Goal: Task Accomplishment & Management: Manage account settings

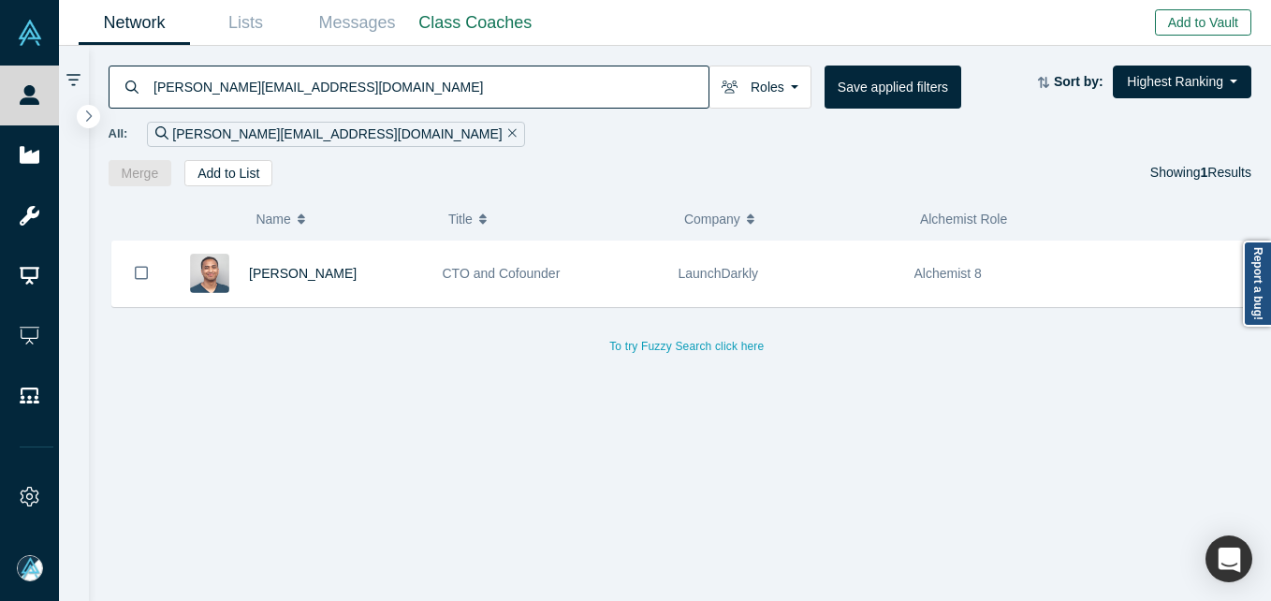
click at [1210, 21] on button "Add to Vault" at bounding box center [1203, 22] width 96 height 26
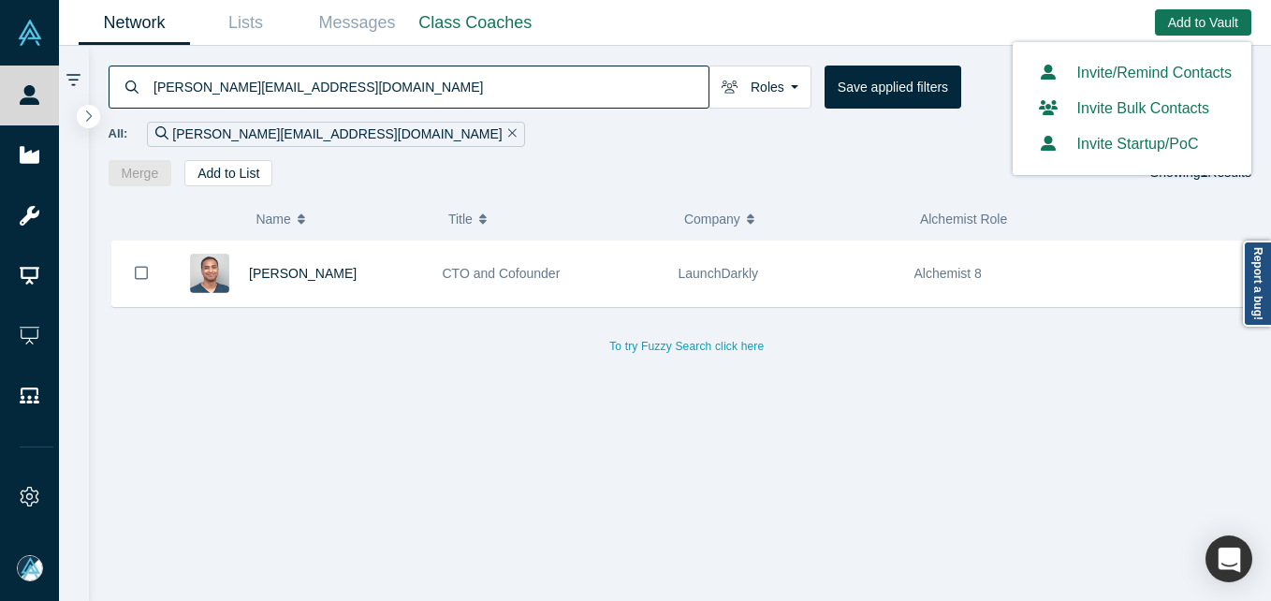
click at [1105, 80] on link "Invite/Remind Contacts" at bounding box center [1131, 73] width 199 height 16
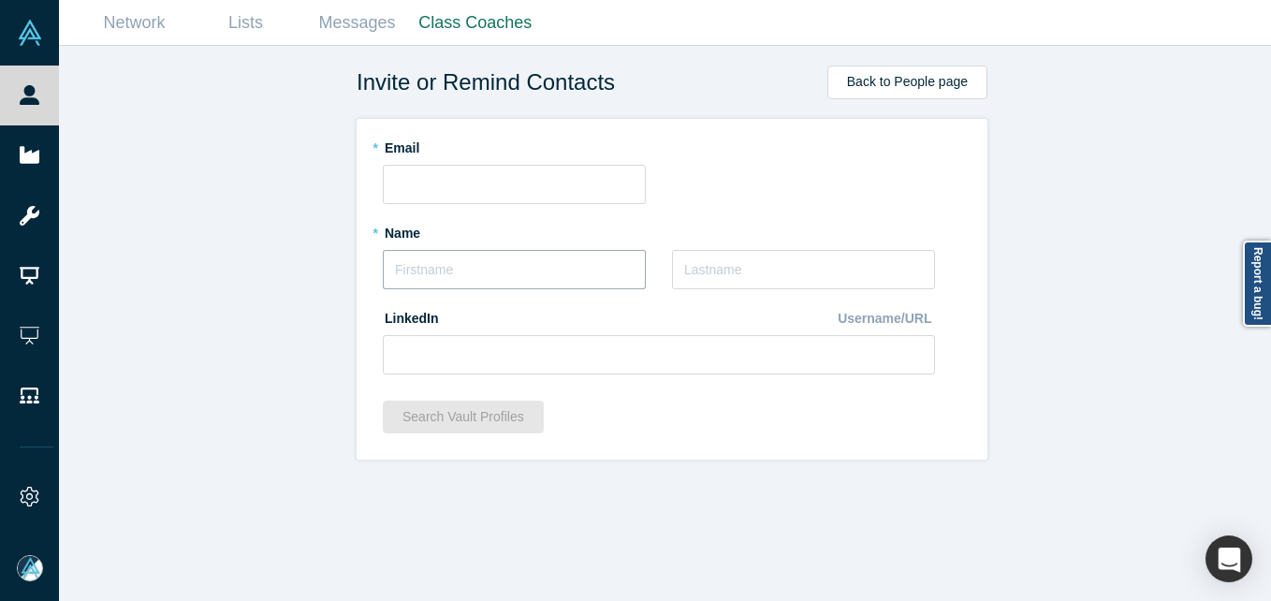
click at [462, 265] on input "text" at bounding box center [514, 269] width 263 height 39
paste input "[PERSON_NAME]"
drag, startPoint x: 406, startPoint y: 270, endPoint x: 426, endPoint y: 257, distance: 23.6
click at [407, 270] on input "[PERSON_NAME]" at bounding box center [514, 269] width 263 height 39
drag, startPoint x: 424, startPoint y: 270, endPoint x: 534, endPoint y: 280, distance: 110.9
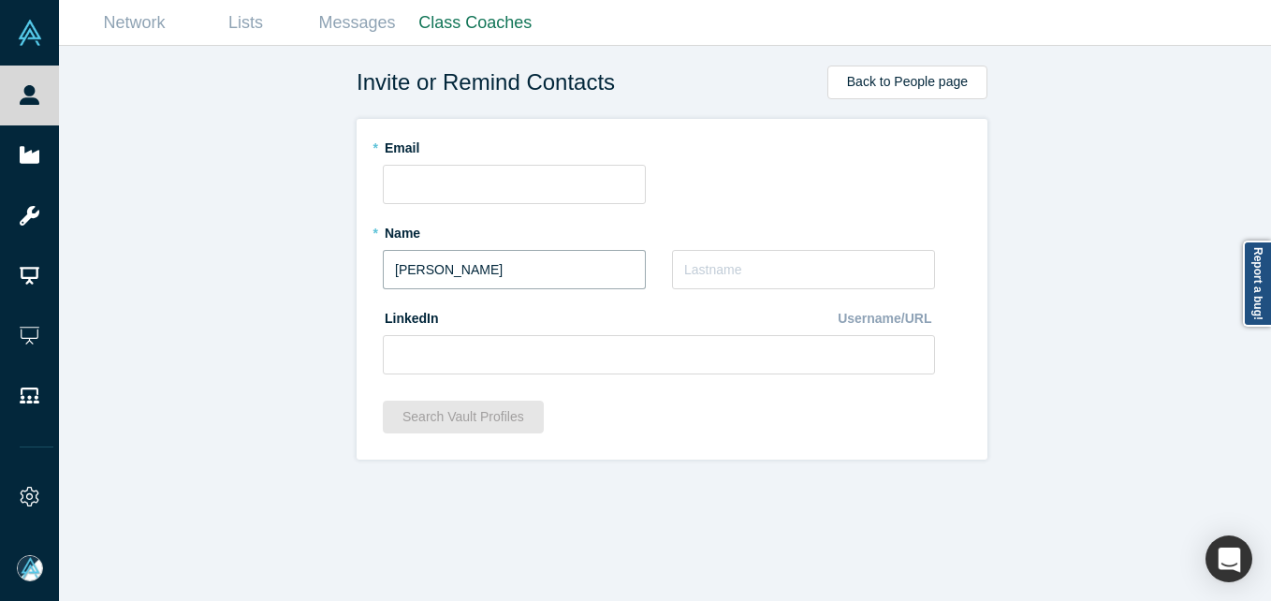
click at [534, 280] on input "[PERSON_NAME]" at bounding box center [514, 269] width 263 height 39
click at [461, 278] on input "[PERSON_NAME]" at bounding box center [514, 269] width 263 height 39
drag, startPoint x: 422, startPoint y: 269, endPoint x: 539, endPoint y: 264, distance: 117.1
click at [539, 266] on input "[PERSON_NAME]" at bounding box center [514, 269] width 263 height 39
type input "[PERSON_NAME]"
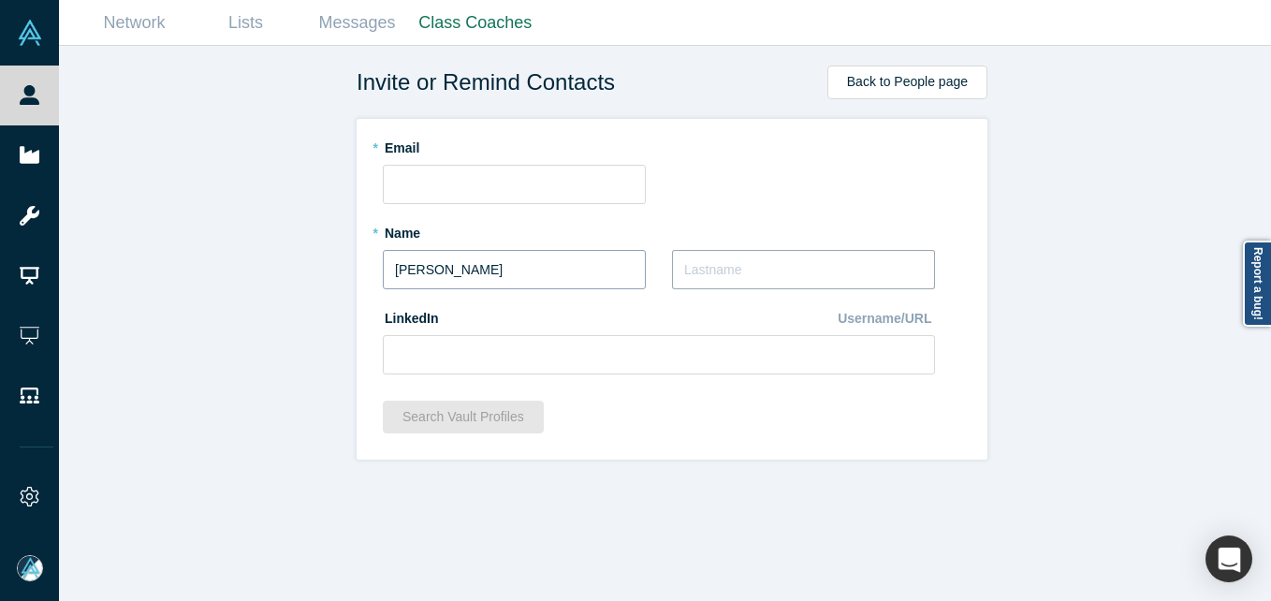
paste input "[PERSON_NAME]"
type input "[PERSON_NAME]"
drag, startPoint x: 450, startPoint y: 258, endPoint x: 449, endPoint y: 270, distance: 11.3
click at [451, 259] on input "[PERSON_NAME]" at bounding box center [514, 269] width 263 height 39
click at [436, 184] on input "text" at bounding box center [514, 184] width 263 height 39
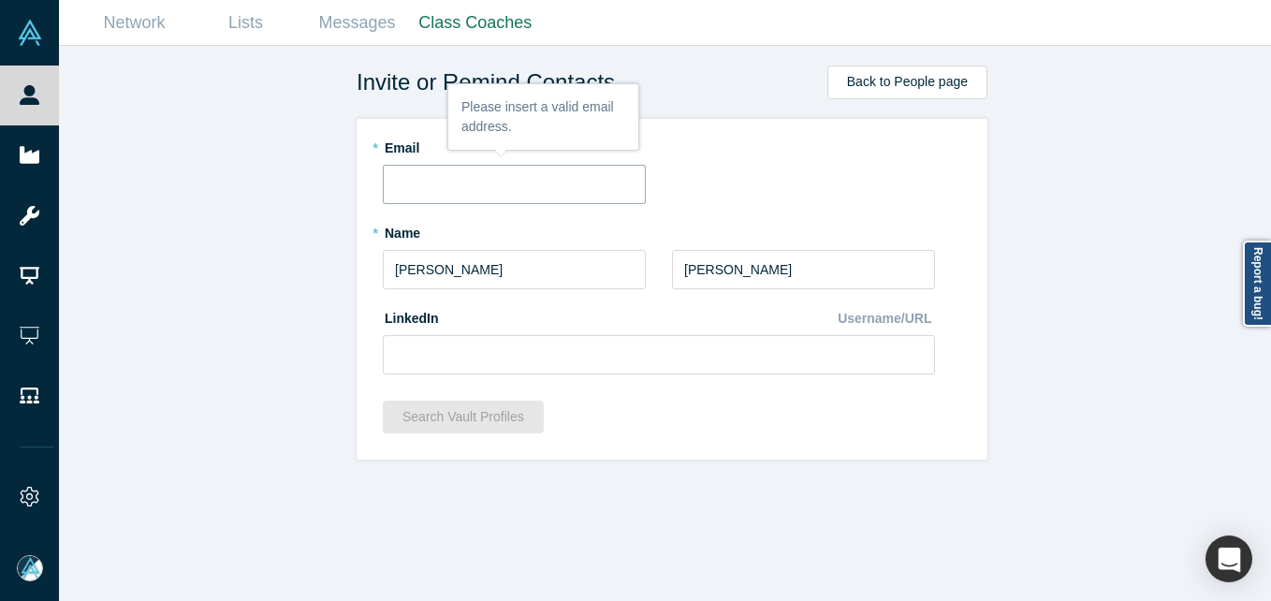
paste input "[PERSON_NAME][EMAIL_ADDRESS][DOMAIN_NAME]"
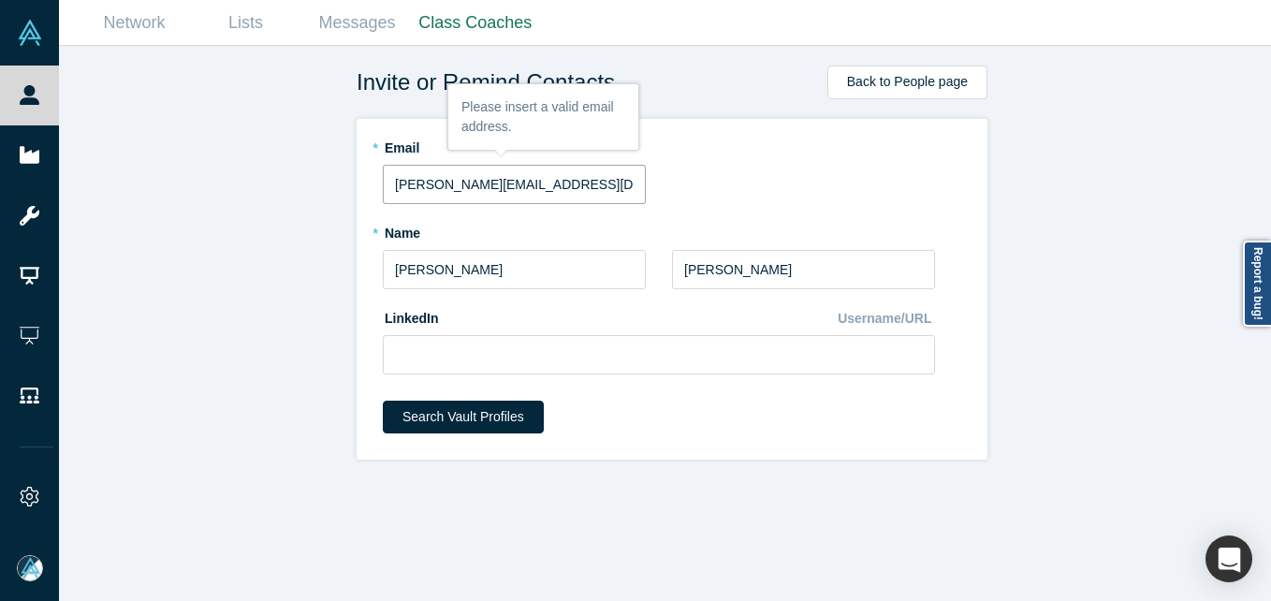
type input "[PERSON_NAME][EMAIL_ADDRESS][DOMAIN_NAME]"
click at [261, 281] on div "Invite or Remind Contacts Back to People page * Email [PERSON_NAME][EMAIL_ADDRE…" at bounding box center [672, 330] width 1226 height 569
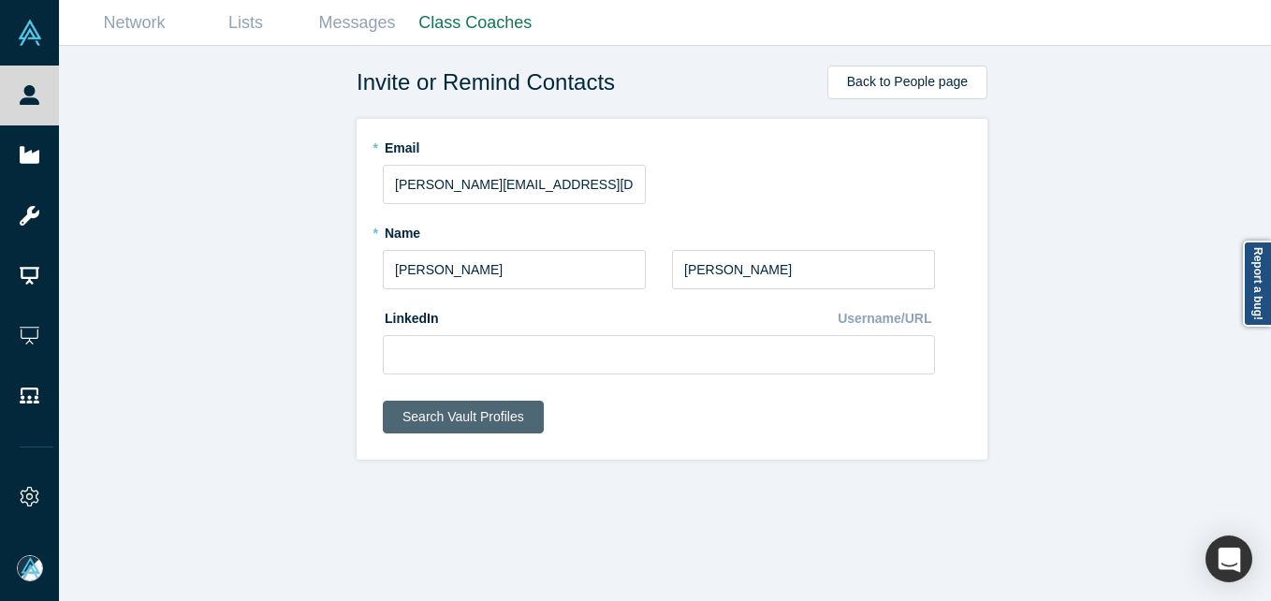
click at [440, 410] on button "Search Vault Profiles" at bounding box center [463, 417] width 161 height 33
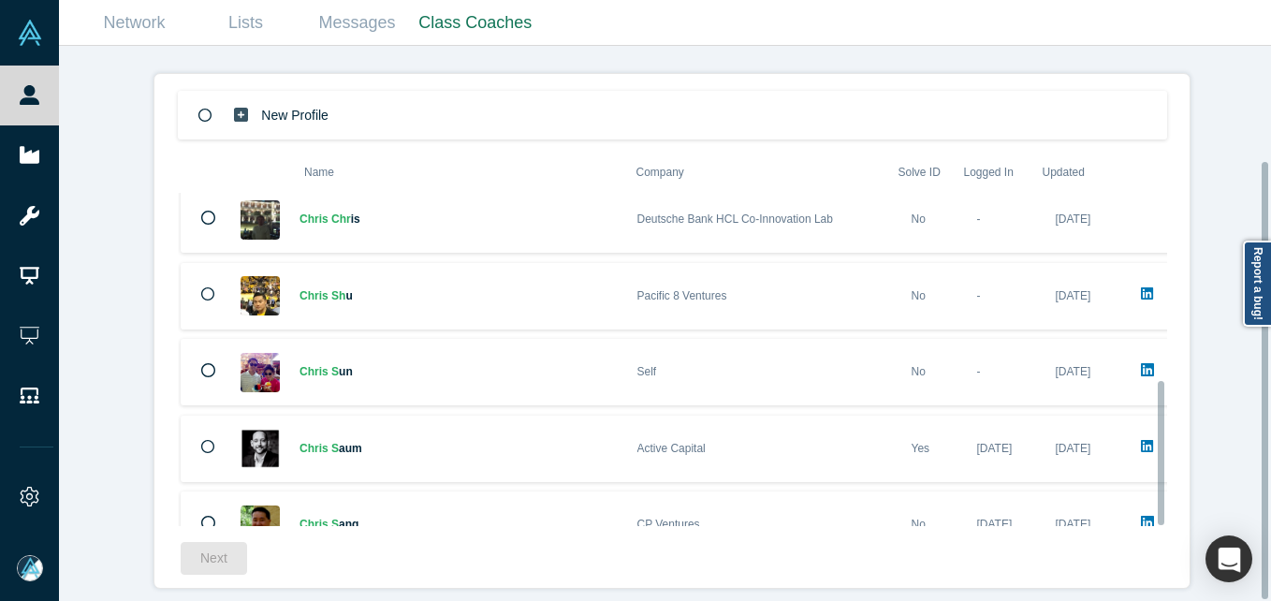
scroll to position [433, 0]
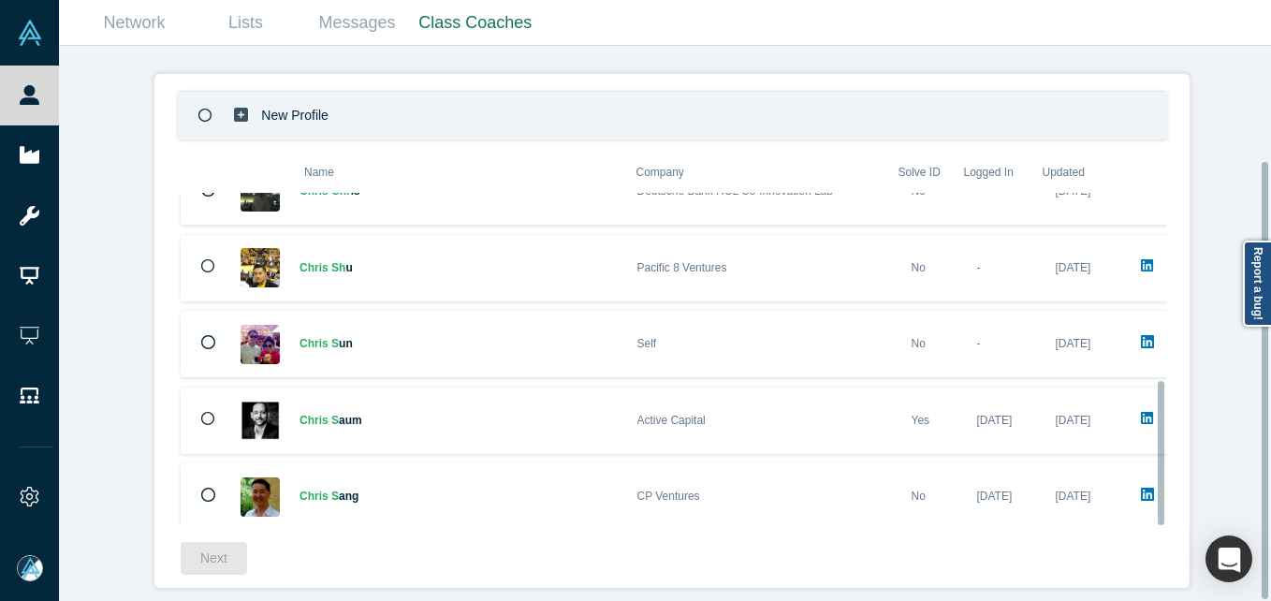
drag, startPoint x: 519, startPoint y: 78, endPoint x: 510, endPoint y: 86, distance: 12.6
click at [519, 91] on div "New Profile" at bounding box center [672, 115] width 989 height 49
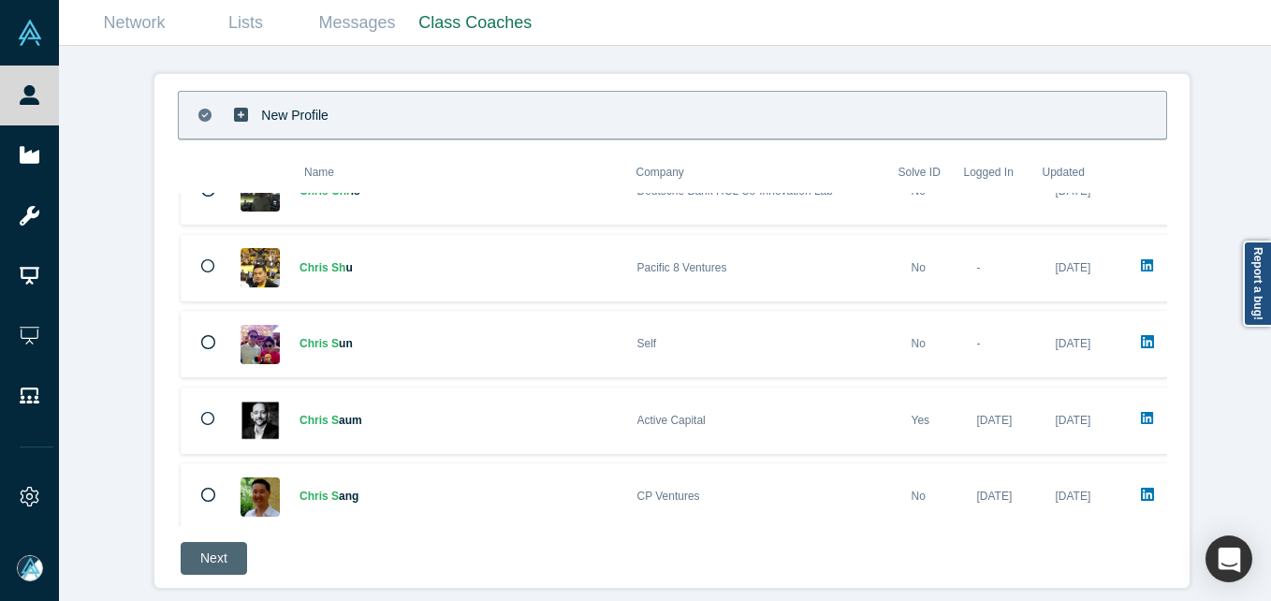
click at [199, 549] on button "Next" at bounding box center [214, 558] width 66 height 33
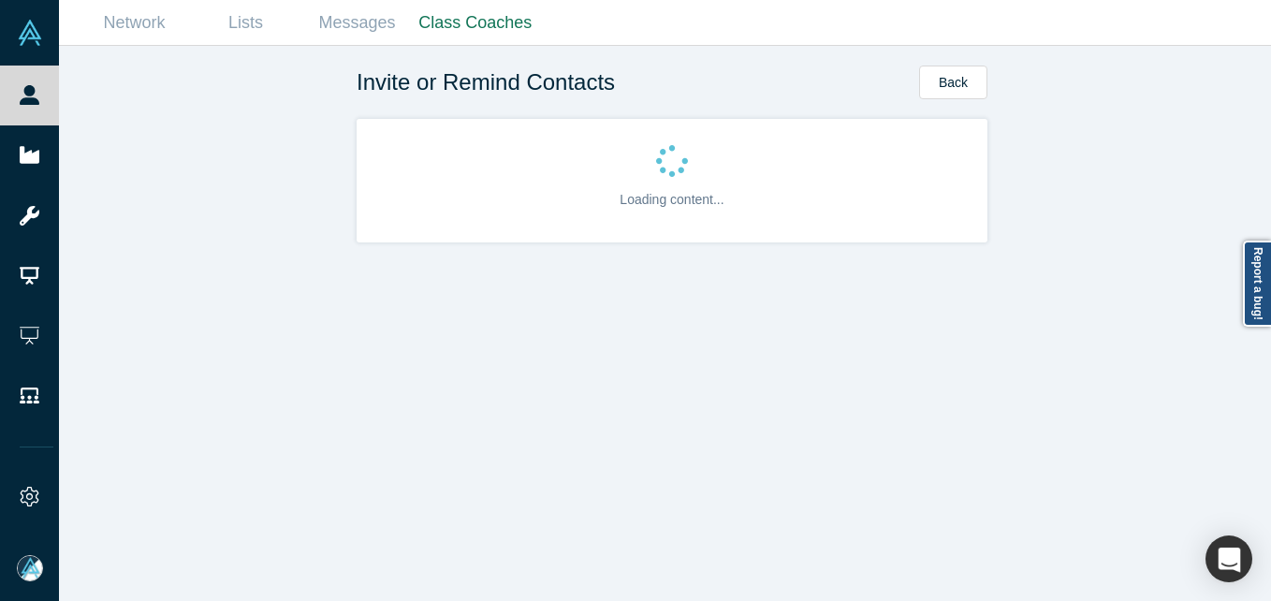
scroll to position [0, 0]
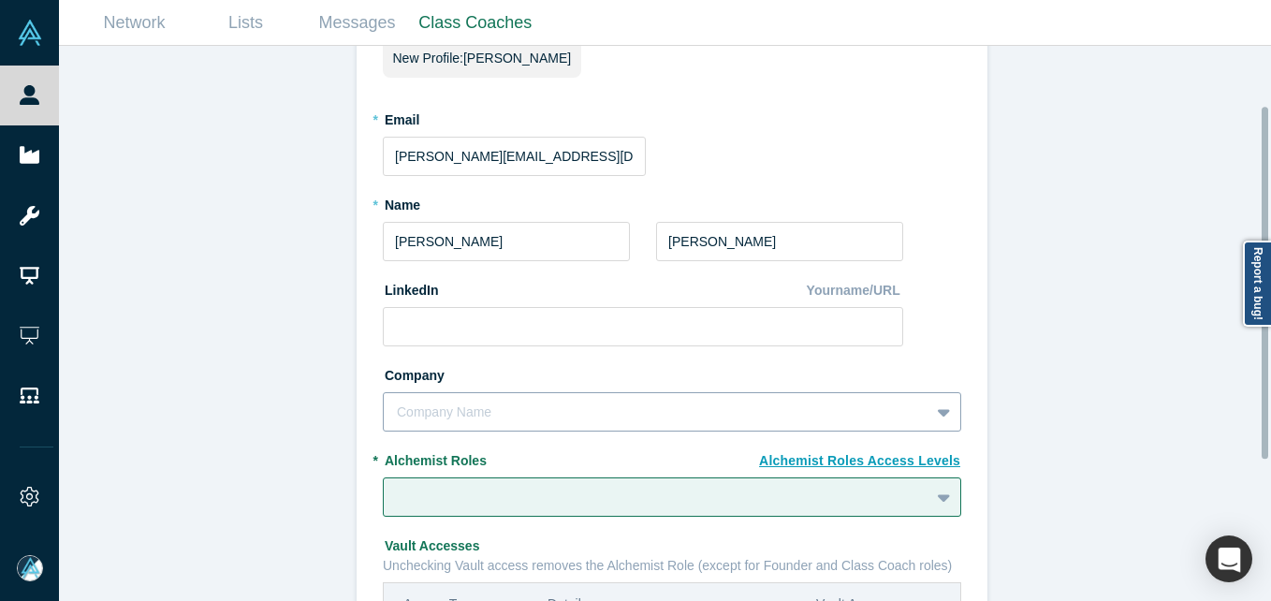
click at [472, 412] on div "Company Name" at bounding box center [672, 411] width 578 height 39
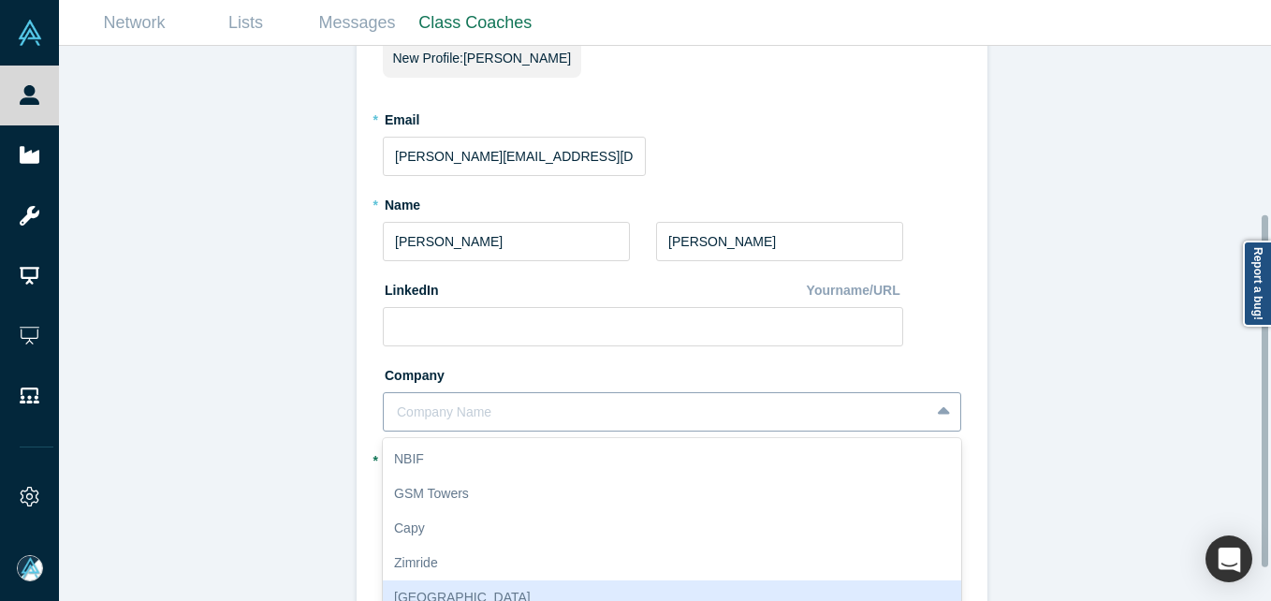
scroll to position [265, 0]
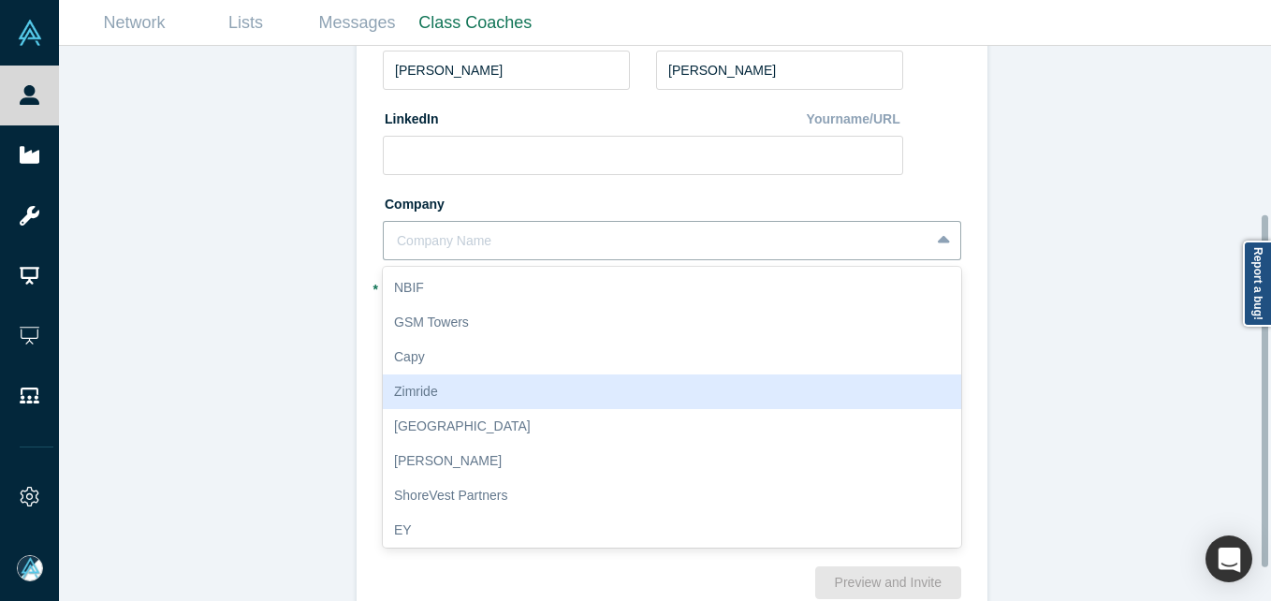
click at [184, 308] on div "Invite or Remind Contacts Back New Profile: [PERSON_NAME] * Email [PERSON_NAME]…" at bounding box center [672, 330] width 1226 height 569
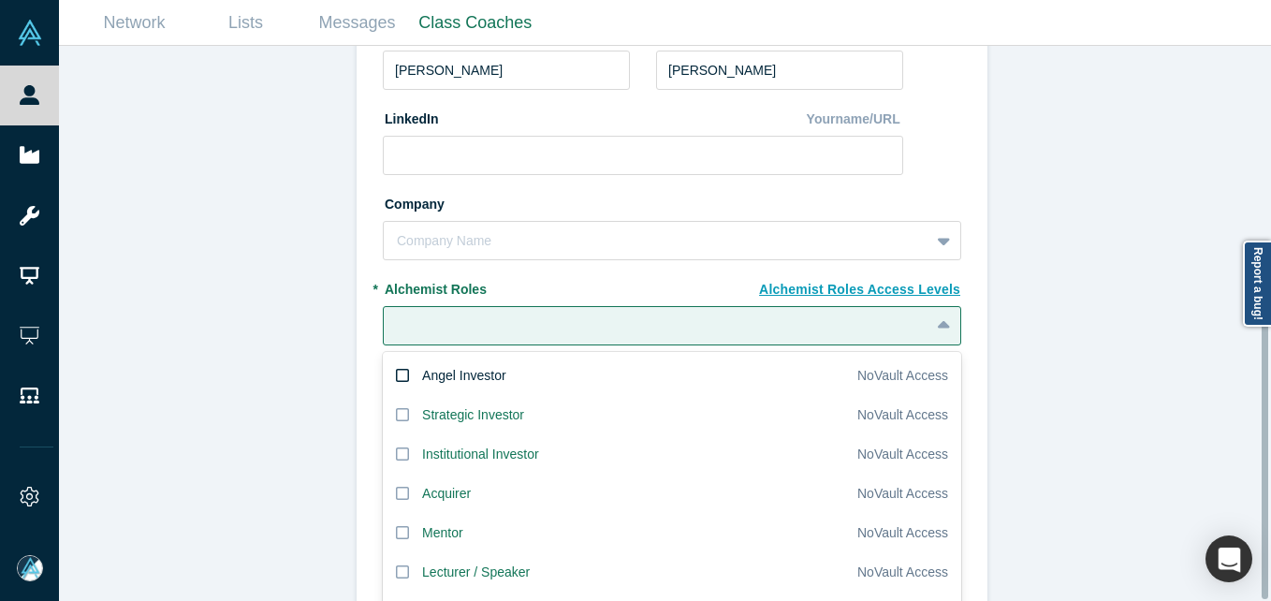
click at [392, 330] on div "20 results available. Use Up and Down to choose options, press Enter to select …" at bounding box center [672, 325] width 578 height 39
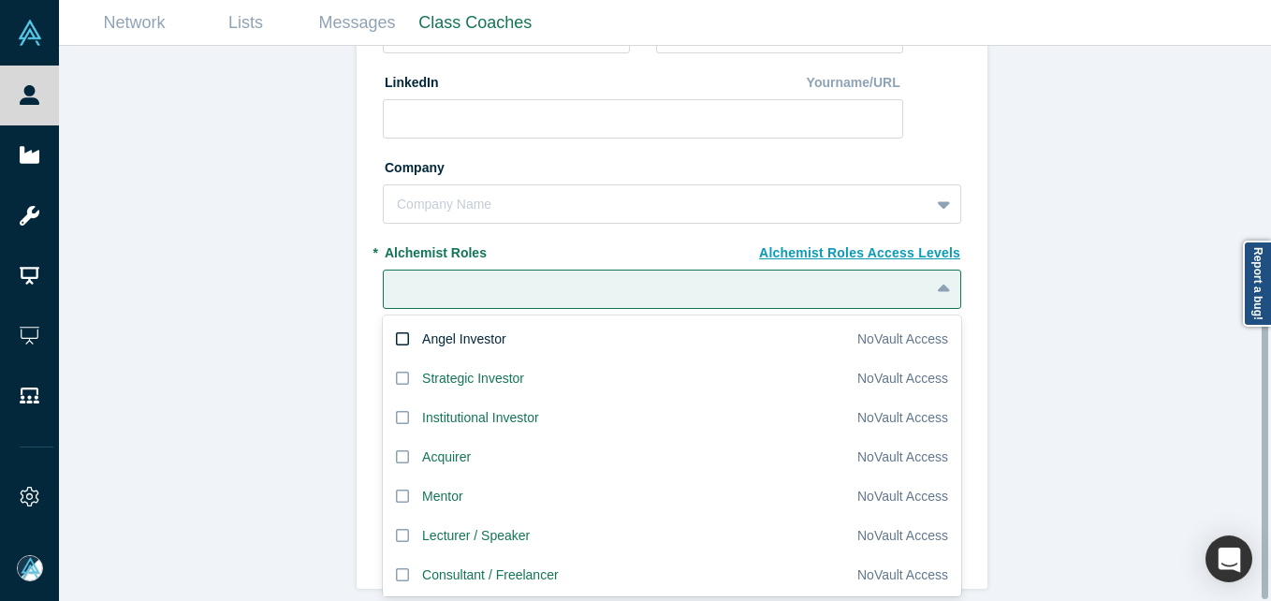
click at [409, 328] on label "Angel Investor" at bounding box center [620, 338] width 474 height 39
click at [0, 0] on input "Angel Investor" at bounding box center [0, 0] width 0 height 0
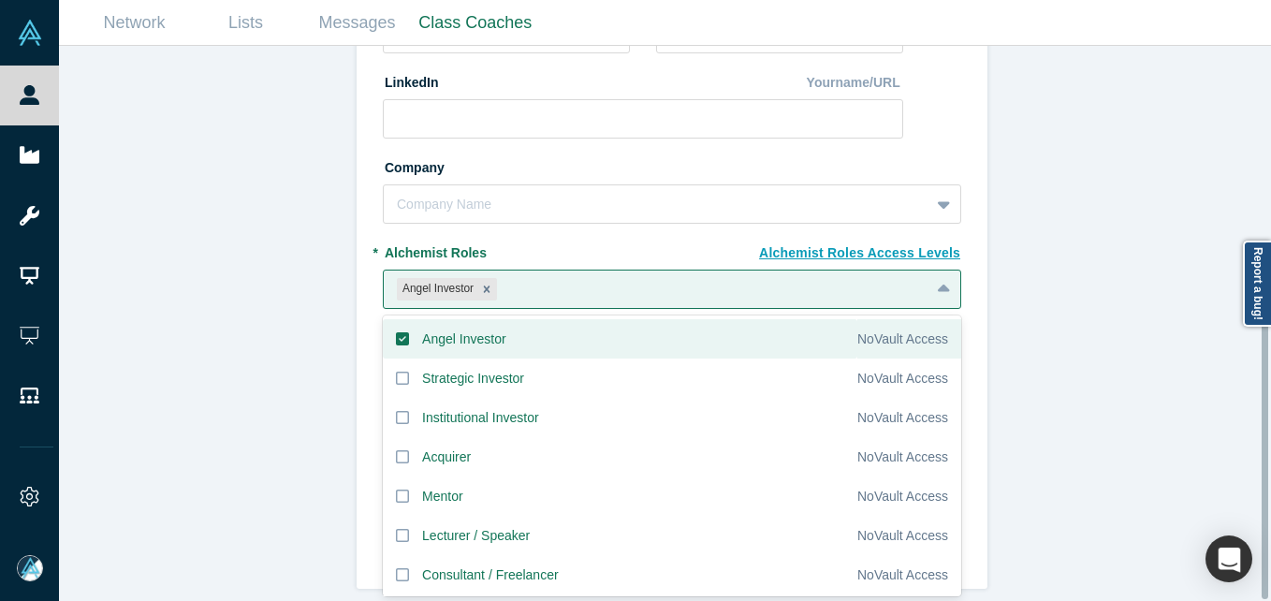
click at [206, 310] on div "Invite or Remind Contacts Back New Profile: [PERSON_NAME] * Email [PERSON_NAME]…" at bounding box center [672, 330] width 1226 height 569
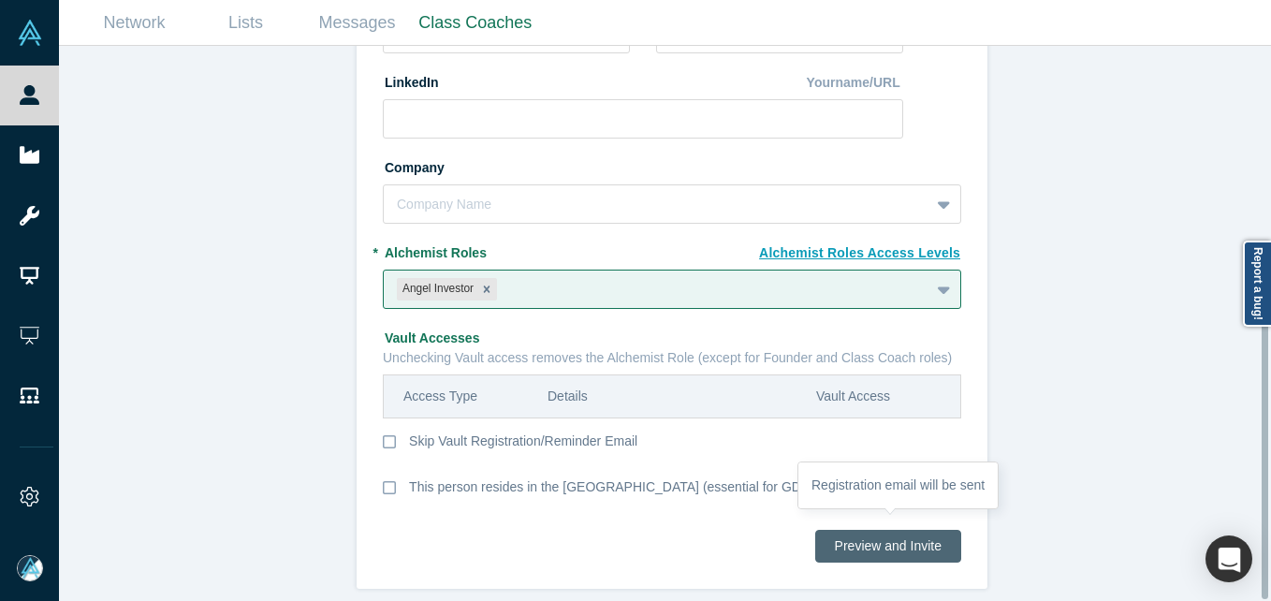
click at [917, 530] on button "Preview and Invite" at bounding box center [888, 546] width 146 height 33
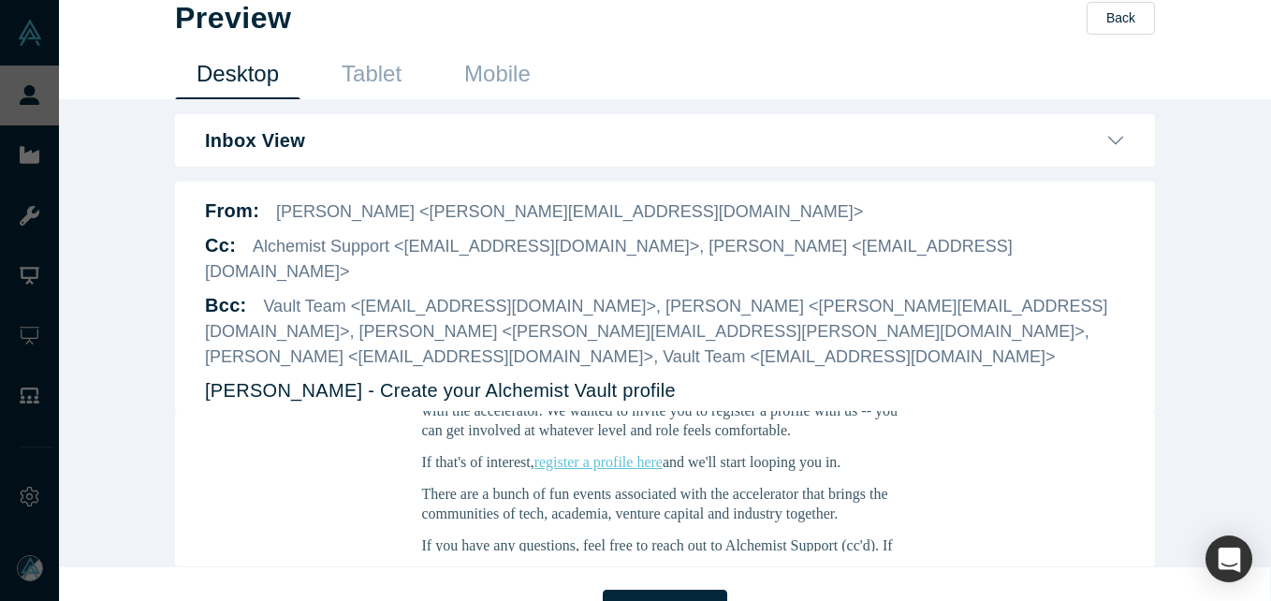
scroll to position [374, 0]
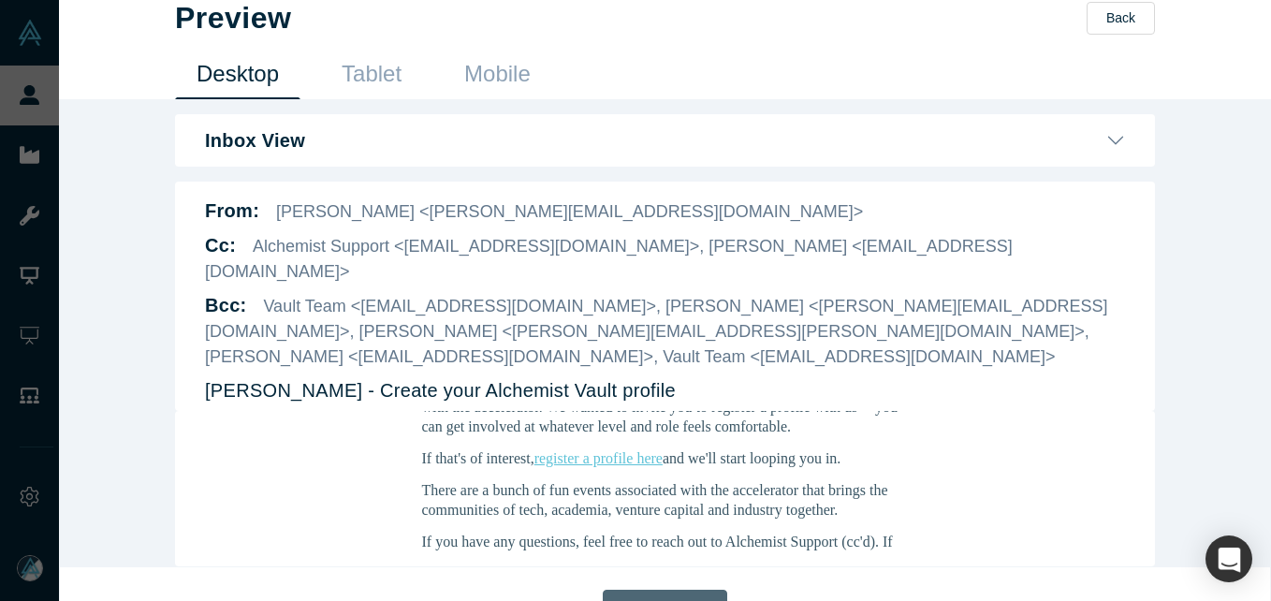
click at [687, 590] on button "Send Invite" at bounding box center [665, 609] width 124 height 38
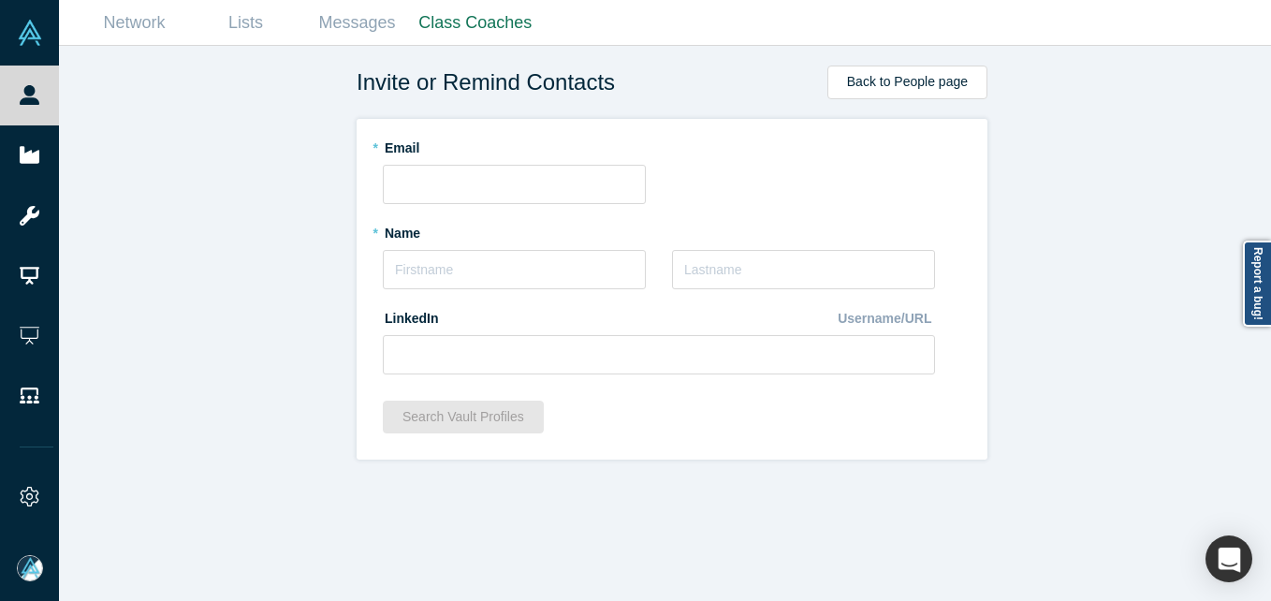
scroll to position [0, 0]
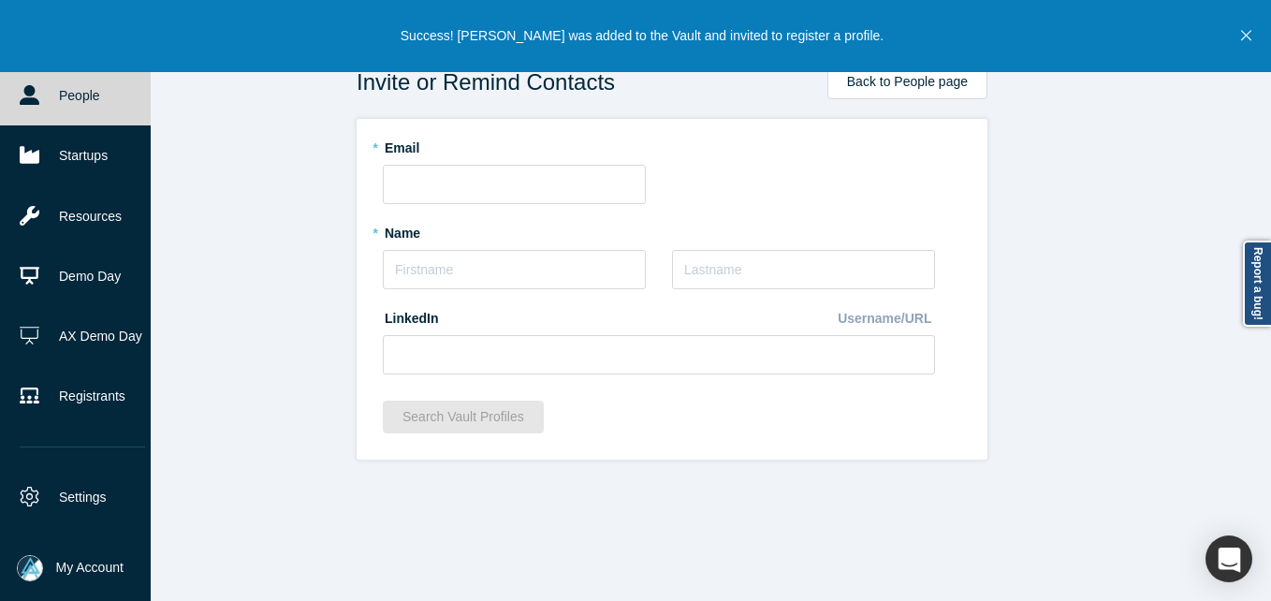
drag, startPoint x: 35, startPoint y: 87, endPoint x: 71, endPoint y: 75, distance: 38.5
click at [35, 87] on icon at bounding box center [30, 95] width 20 height 20
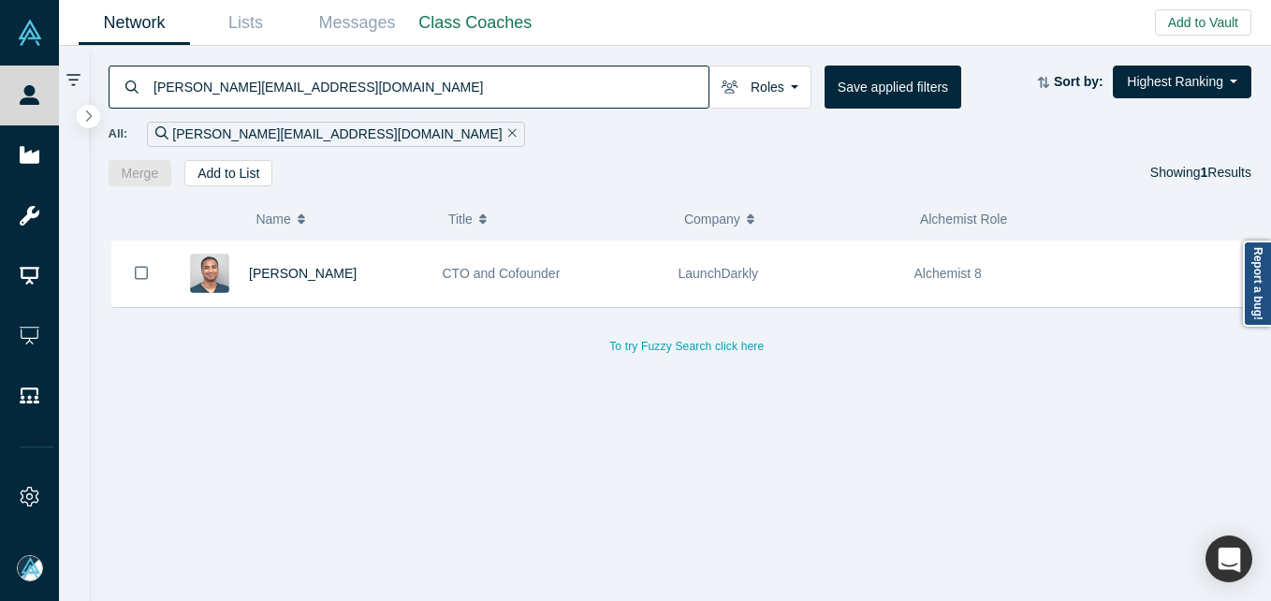
click at [210, 85] on input "[PERSON_NAME][EMAIL_ADDRESS][DOMAIN_NAME]" at bounding box center [430, 87] width 557 height 44
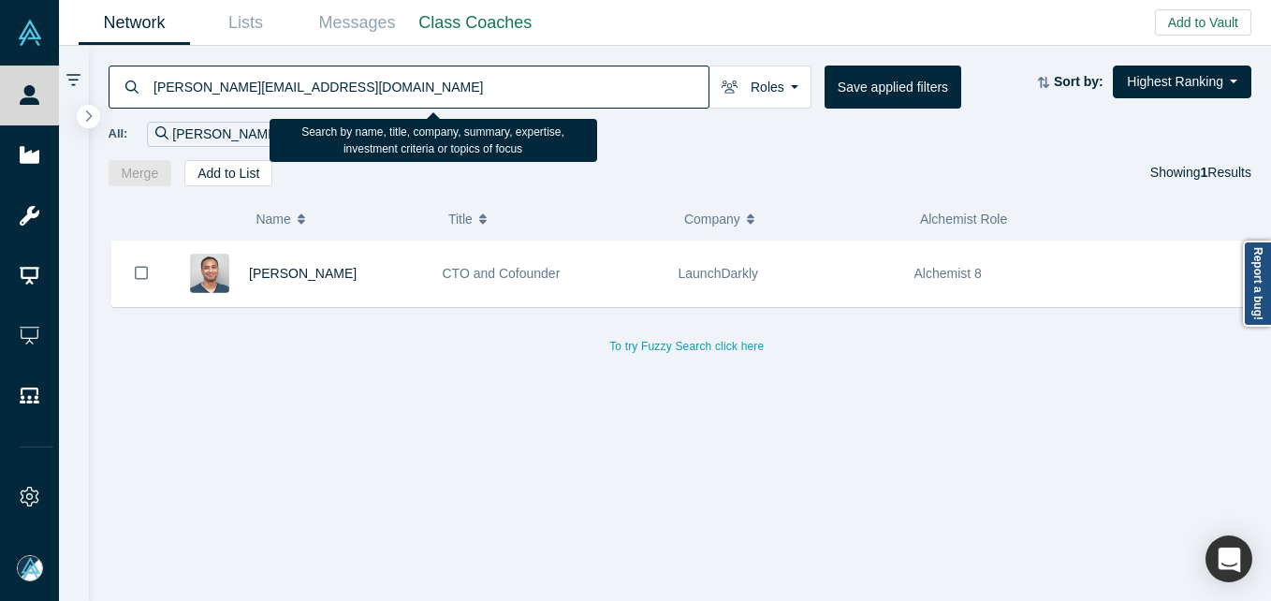
click at [210, 85] on input "[PERSON_NAME][EMAIL_ADDRESS][DOMAIN_NAME]" at bounding box center [430, 87] width 557 height 44
drag, startPoint x: 210, startPoint y: 85, endPoint x: 220, endPoint y: 80, distance: 11.7
click at [213, 84] on input "[PERSON_NAME][EMAIL_ADDRESS][DOMAIN_NAME]" at bounding box center [430, 87] width 557 height 44
paste input "[PERSON_NAME]"
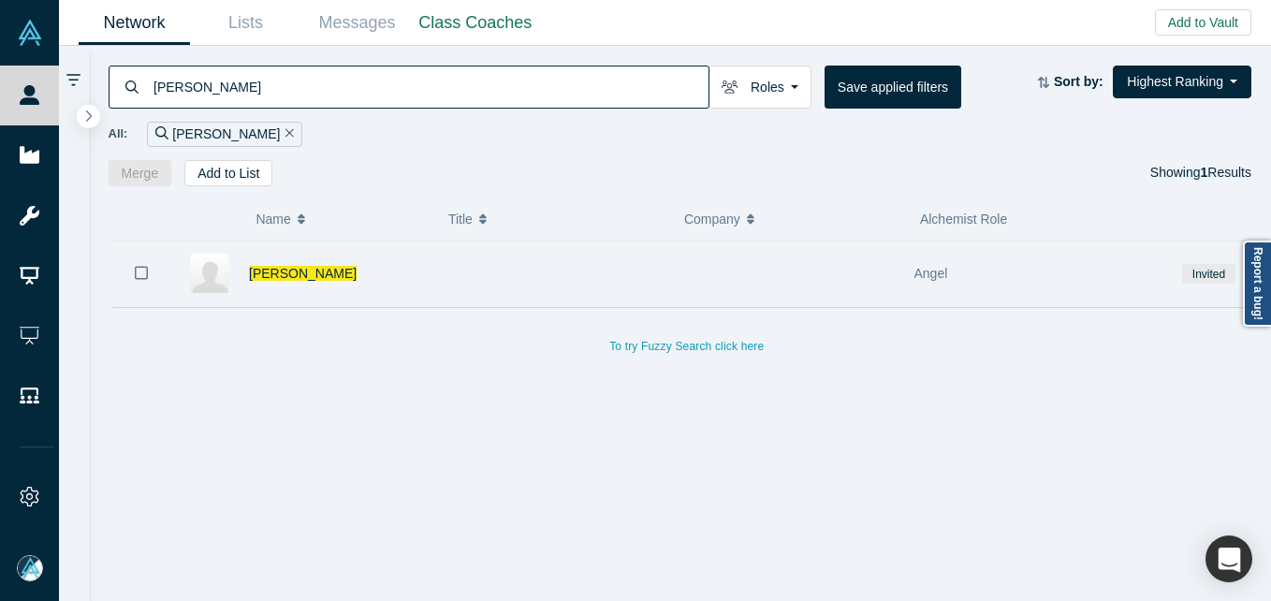
click at [135, 274] on icon "Bookmark" at bounding box center [141, 272] width 13 height 13
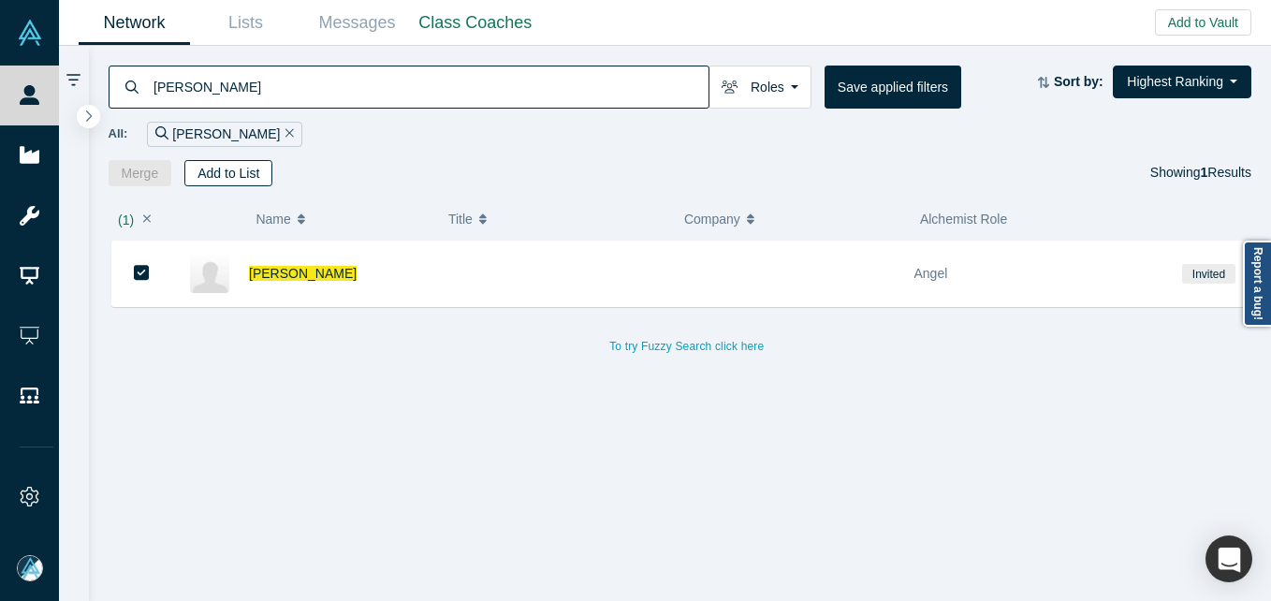
click at [231, 177] on button "Add to List" at bounding box center [228, 173] width 88 height 26
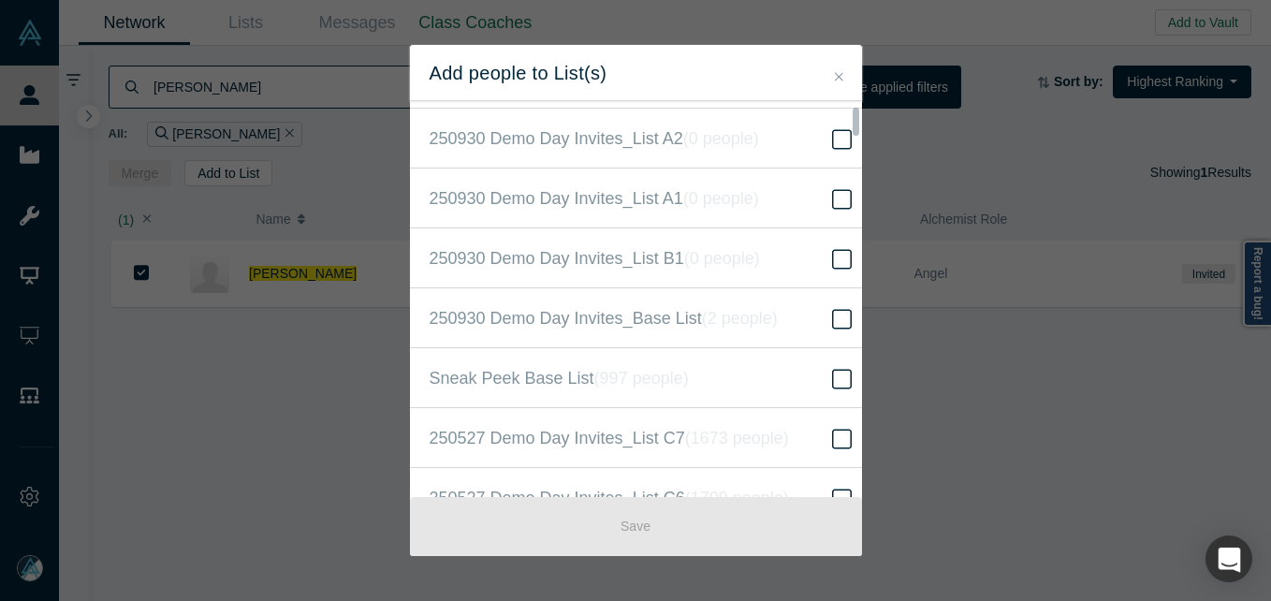
scroll to position [562, 0]
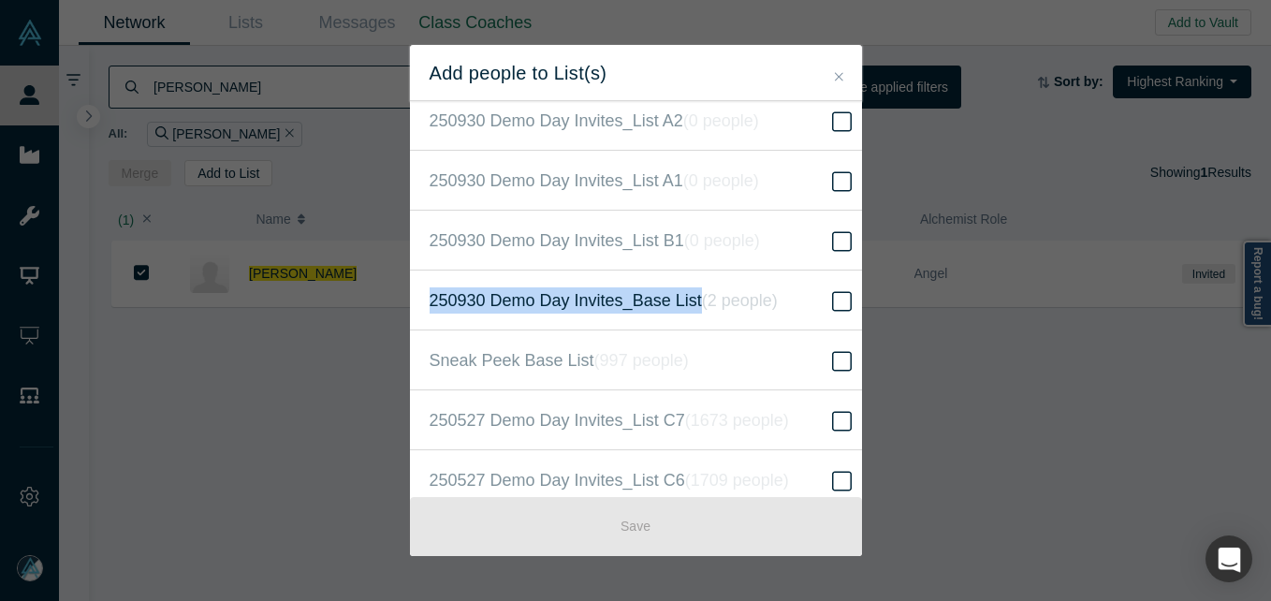
drag, startPoint x: 418, startPoint y: 302, endPoint x: 690, endPoint y: 300, distance: 271.4
click at [690, 300] on label "250930 Demo Day Invites_Base List ( 2 people )" at bounding box center [643, 300] width 466 height 60
copy span "250930 Demo Day Invites_Base List"
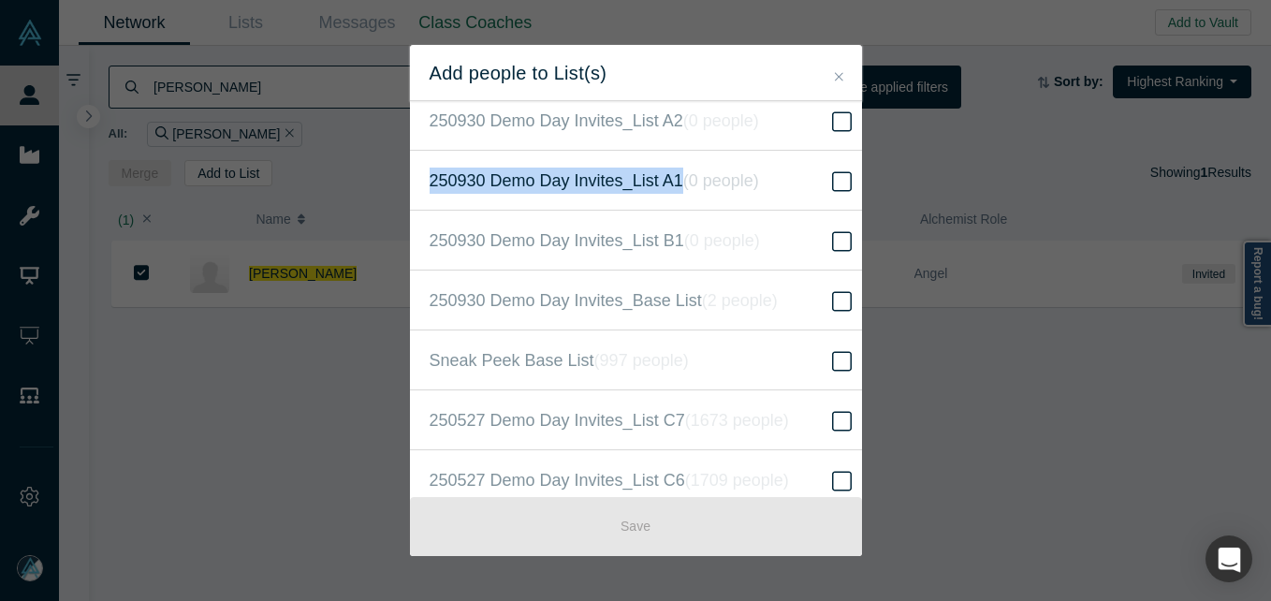
drag, startPoint x: 417, startPoint y: 182, endPoint x: 675, endPoint y: 190, distance: 257.5
click at [675, 190] on label "250930 Demo Day Invites_List A1 ( 0 people )" at bounding box center [643, 181] width 466 height 60
copy span "250930 Demo Day Invites_List A1"
click at [832, 177] on icon at bounding box center [842, 181] width 20 height 22
click at [0, 0] on input "250930 Demo Day Invites_List A1 ( 0 people )" at bounding box center [0, 0] width 0 height 0
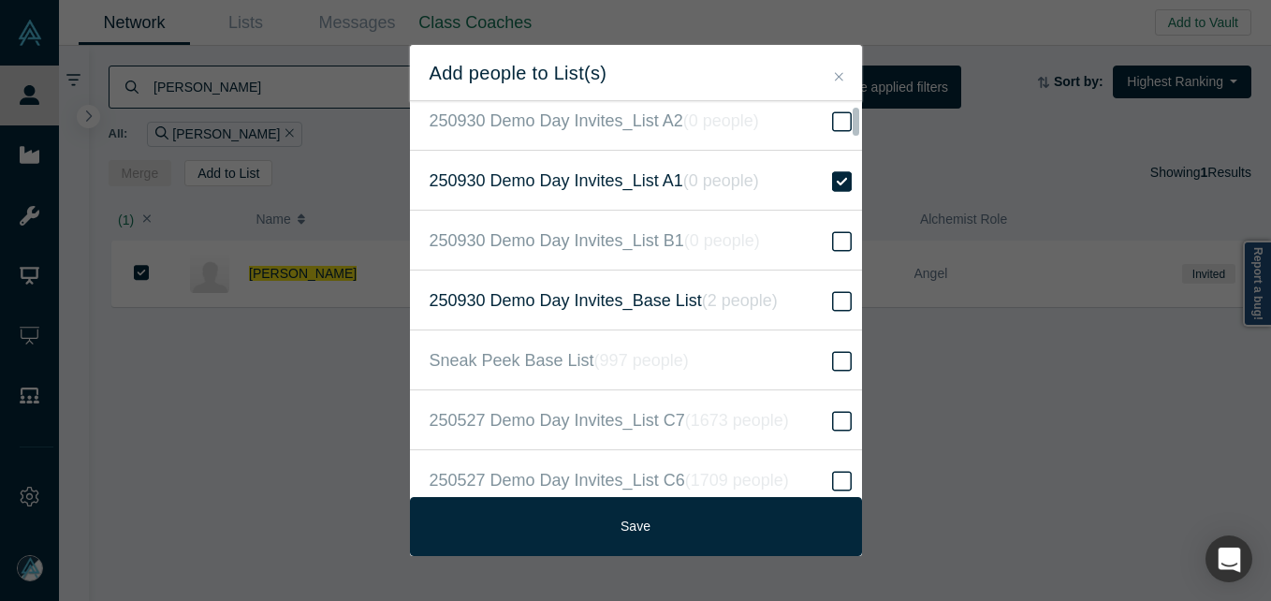
scroll to position [468, 0]
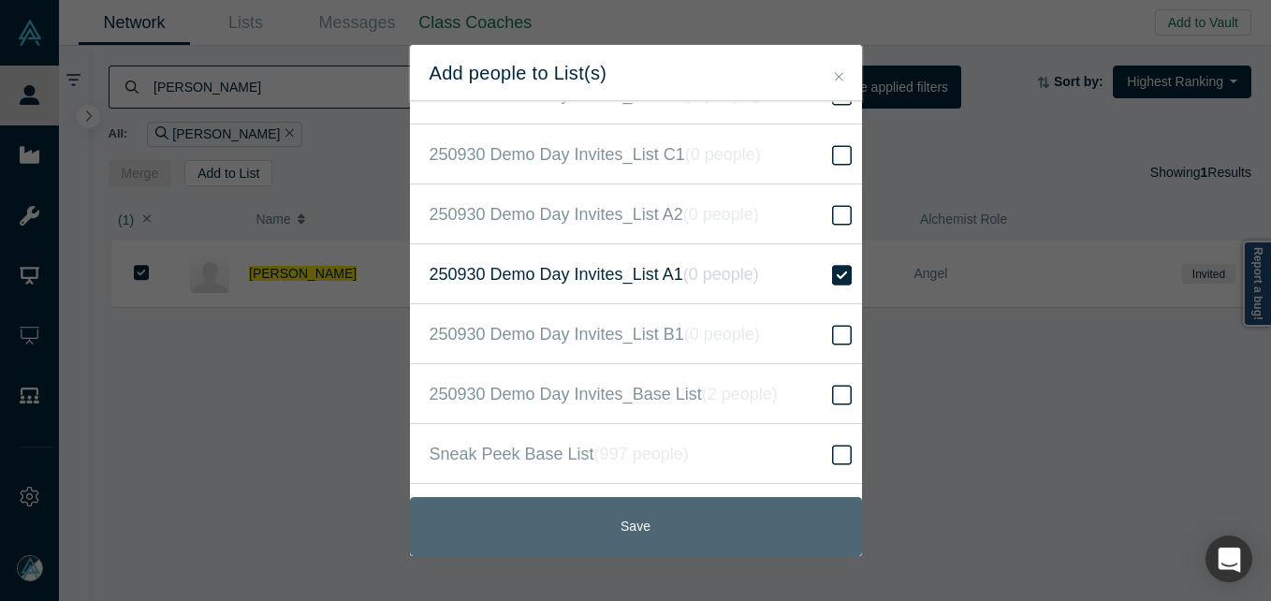
click at [602, 522] on button "Save" at bounding box center [636, 526] width 452 height 59
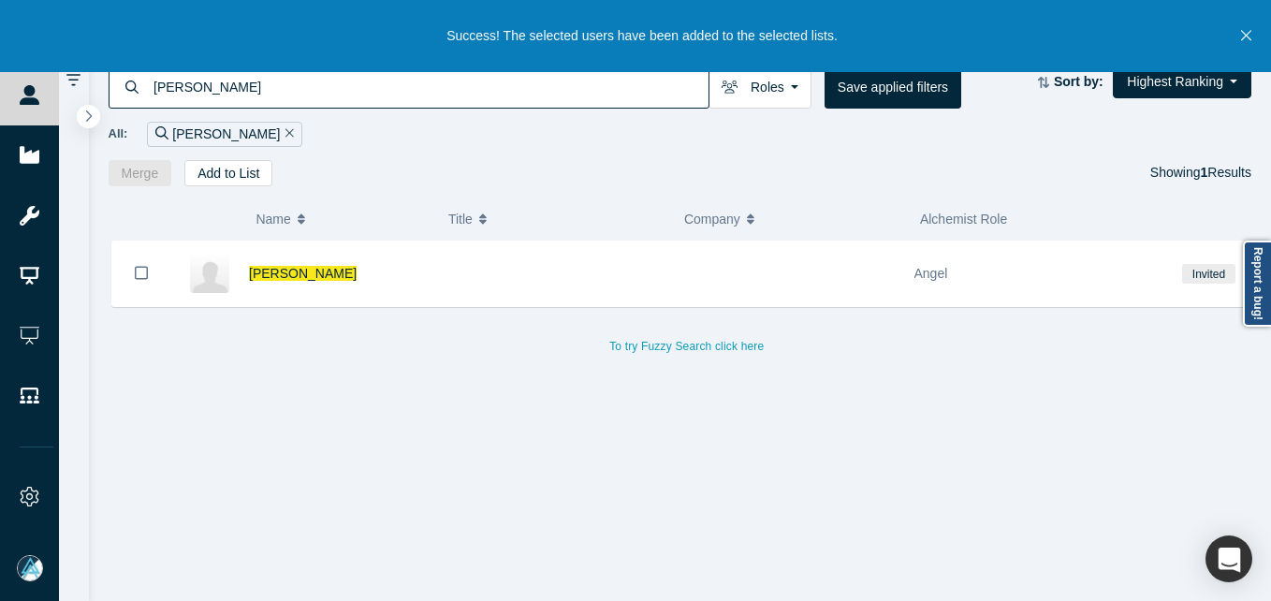
click at [1243, 29] on icon "Close" at bounding box center [1246, 35] width 10 height 17
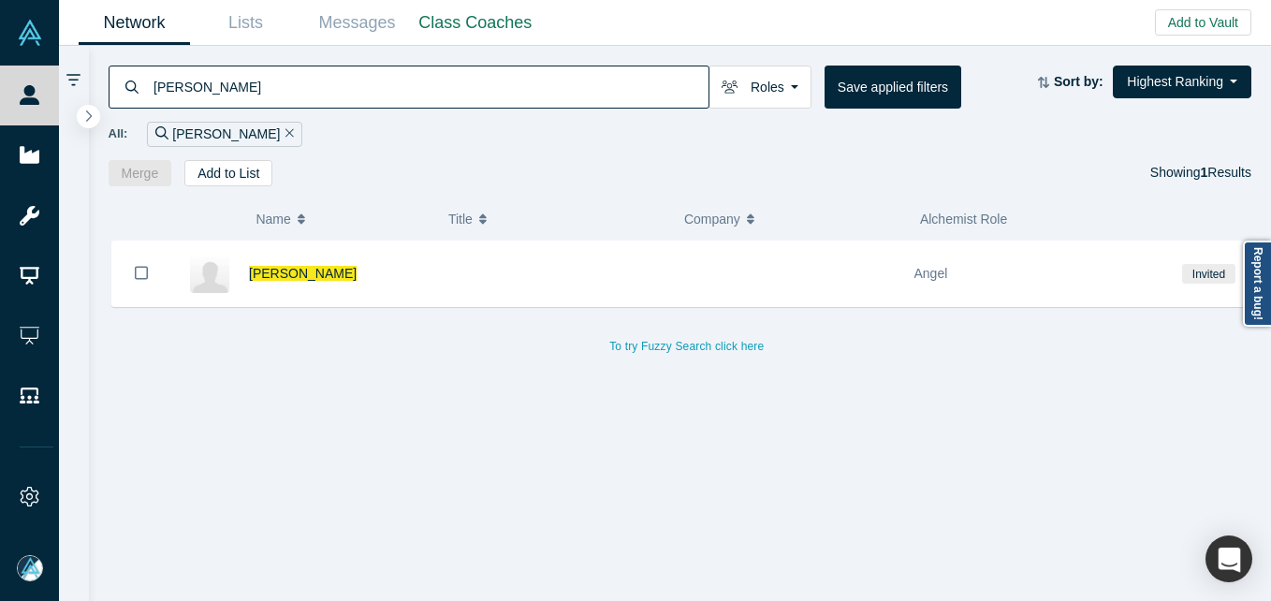
click at [289, 80] on input "[PERSON_NAME]" at bounding box center [430, 87] width 557 height 44
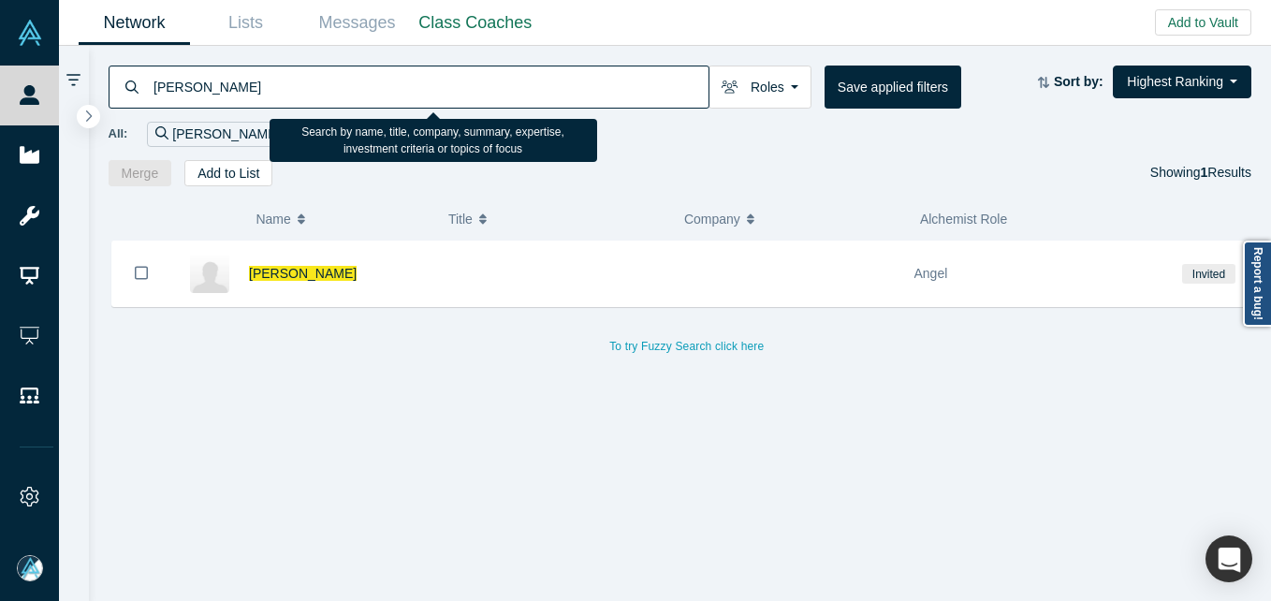
click at [289, 80] on input "[PERSON_NAME]" at bounding box center [430, 87] width 557 height 44
paste input "[EMAIL_ADDRESS][DOMAIN_NAME]"
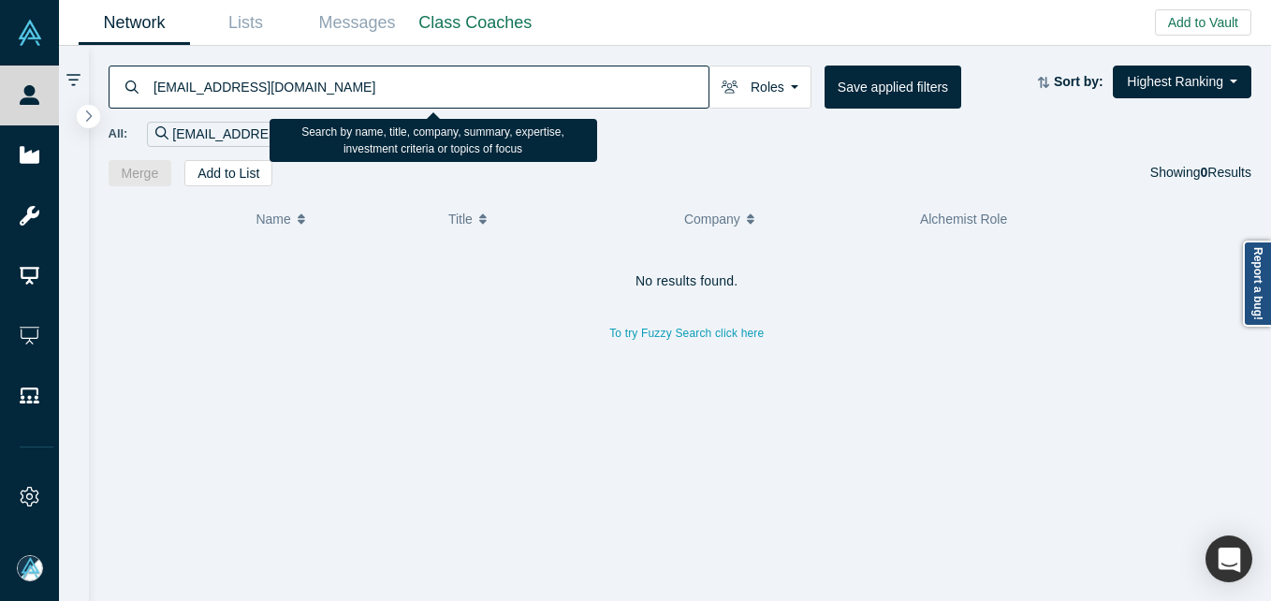
click at [351, 96] on input "[EMAIL_ADDRESS][DOMAIN_NAME]" at bounding box center [430, 87] width 557 height 44
paste input "rohre@grahamwalker"
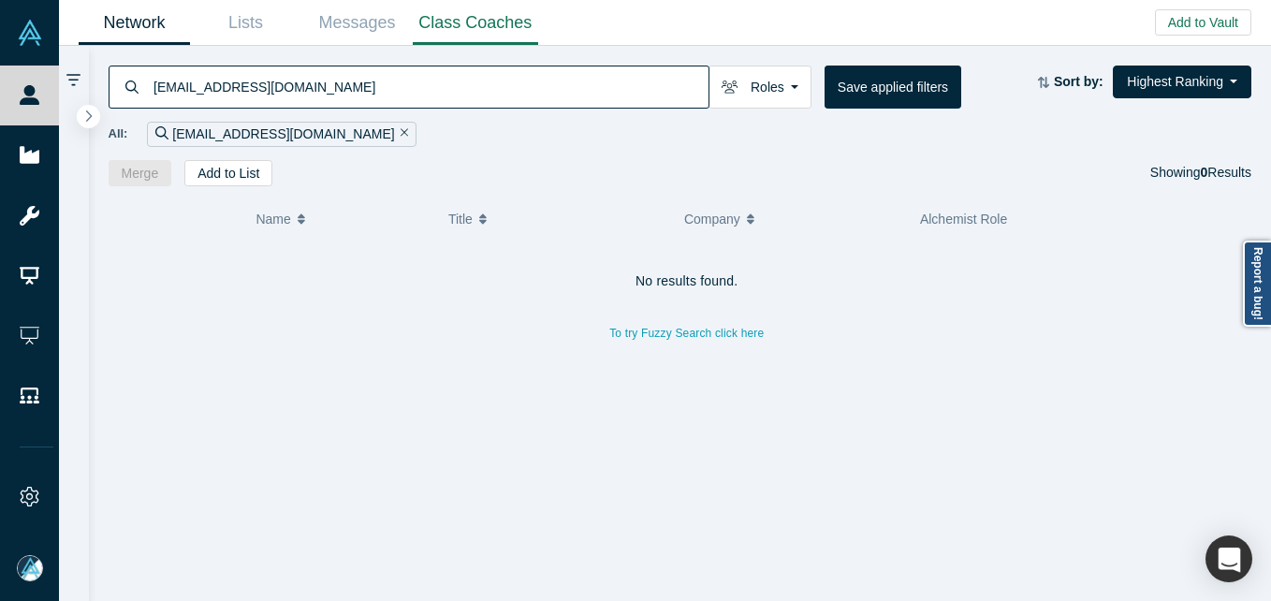
type input "[EMAIL_ADDRESS][DOMAIN_NAME]"
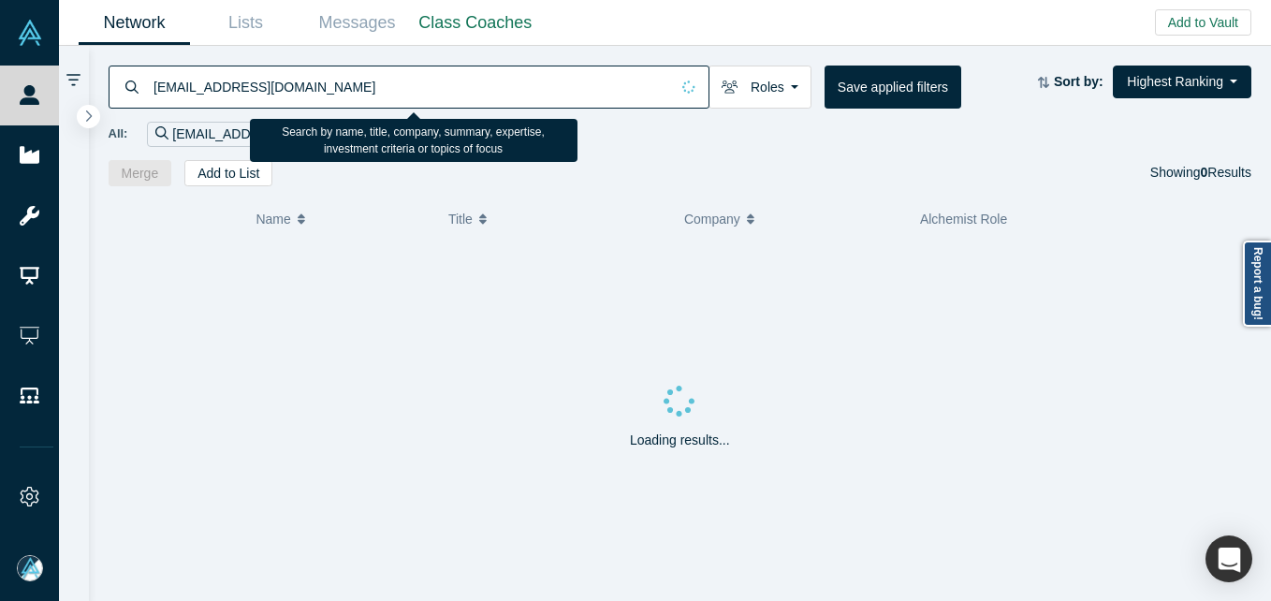
click at [335, 87] on input "[EMAIL_ADDRESS][DOMAIN_NAME]" at bounding box center [411, 87] width 518 height 44
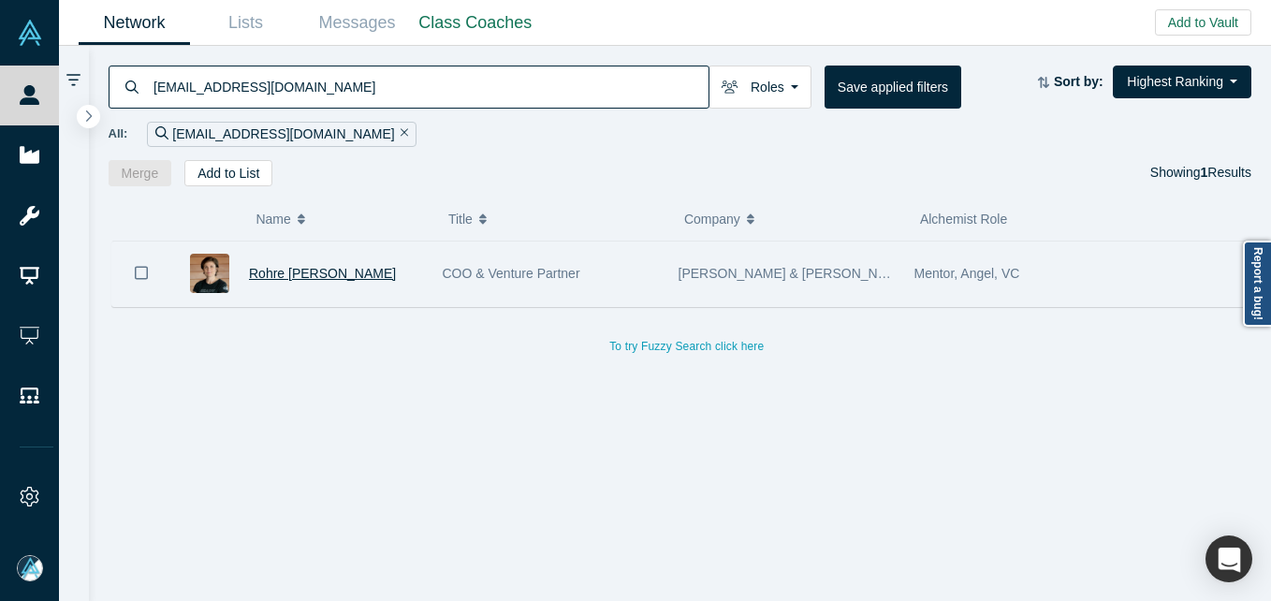
click at [323, 275] on span "Rohre [PERSON_NAME]" at bounding box center [322, 273] width 147 height 15
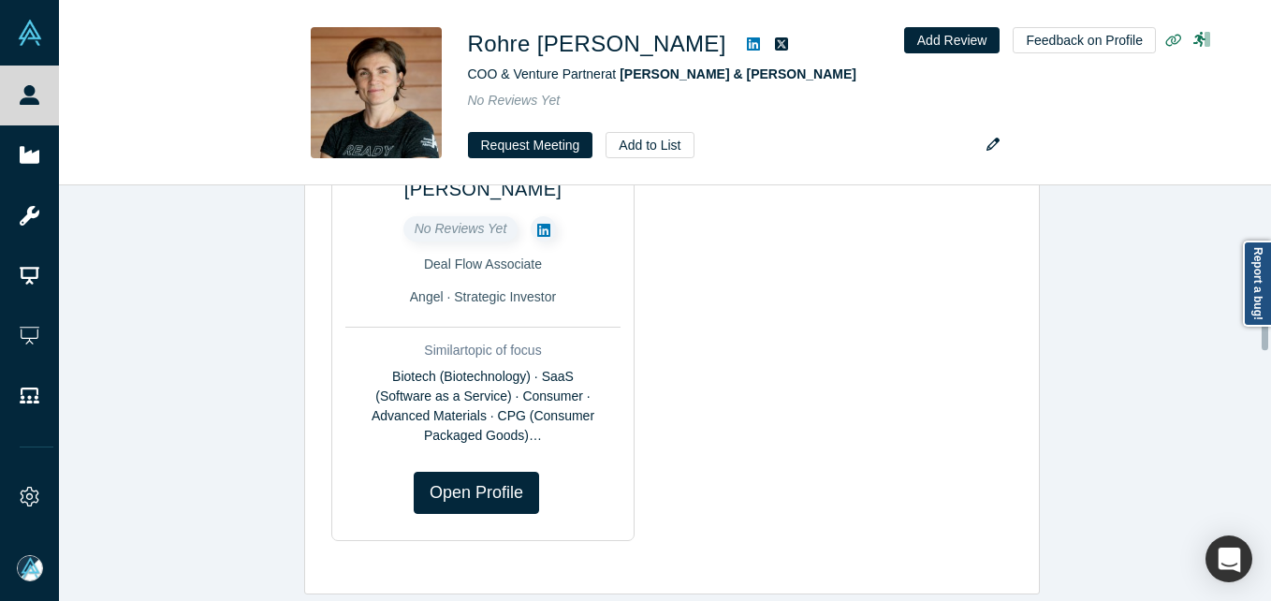
scroll to position [971, 0]
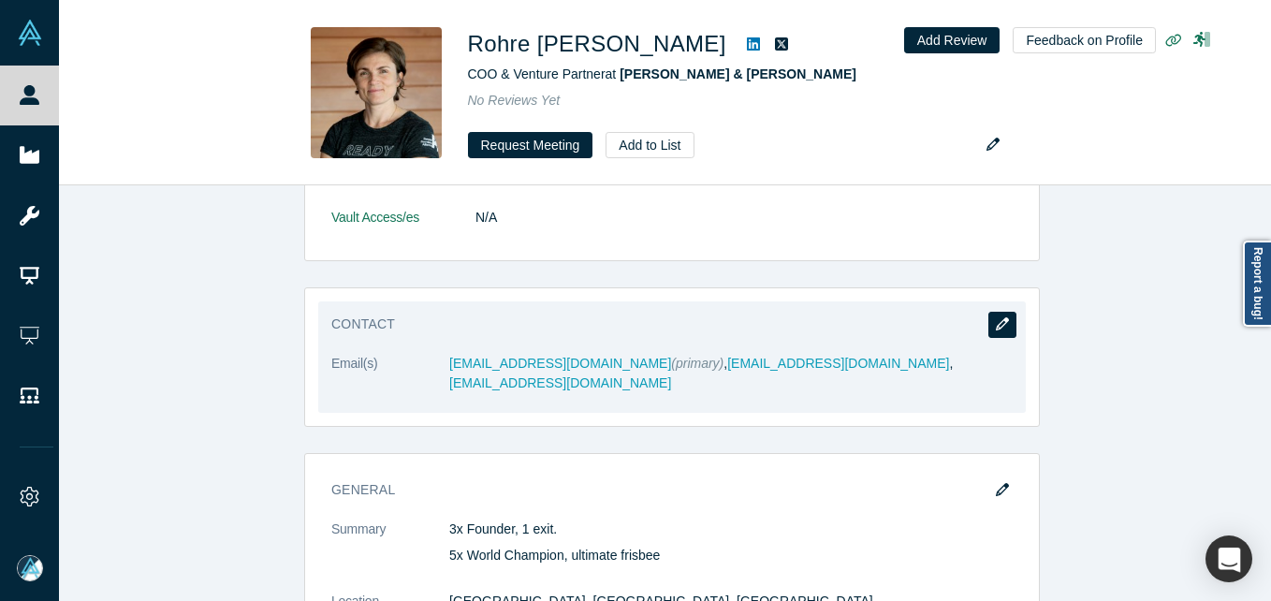
click at [996, 317] on icon "button" at bounding box center [1002, 323] width 13 height 13
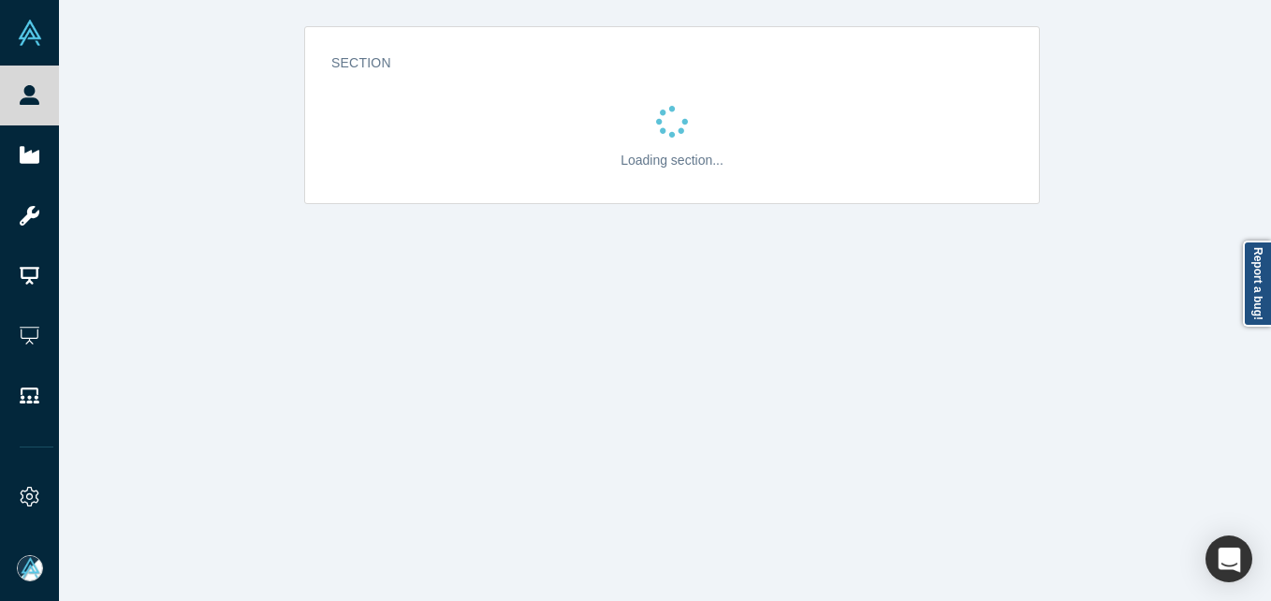
scroll to position [0, 0]
select select "US"
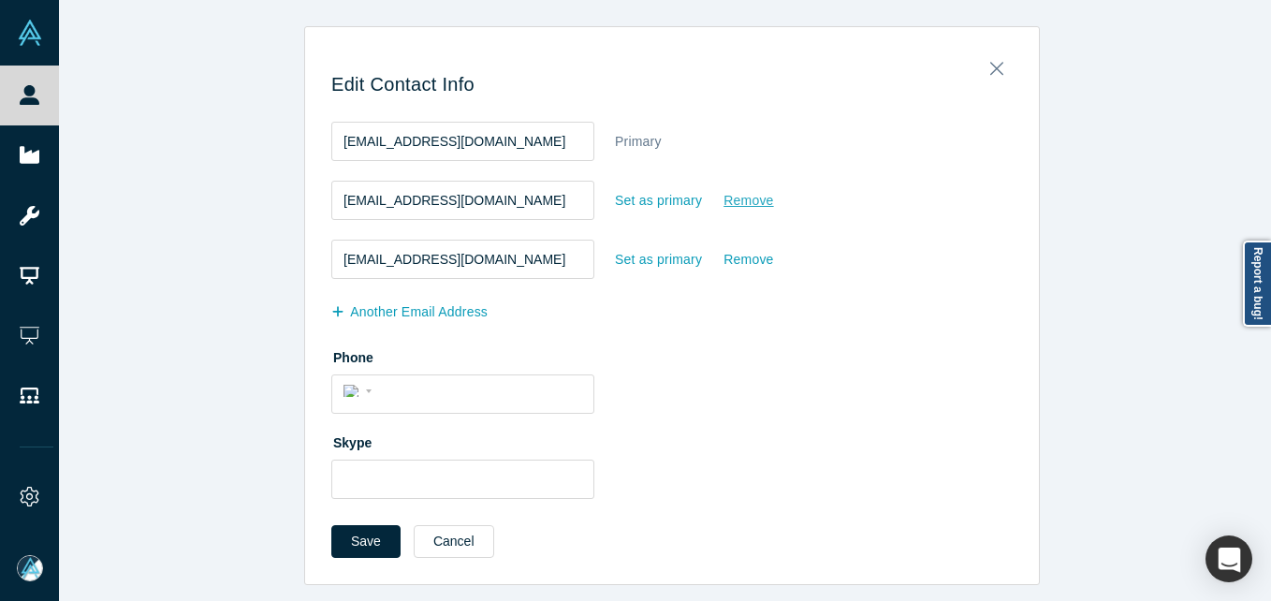
click at [722, 208] on div "Remove" at bounding box center [747, 200] width 51 height 33
click at [0, 0] on input "Remove" at bounding box center [0, 0] width 0 height 0
click at [356, 545] on button "Save" at bounding box center [365, 541] width 69 height 33
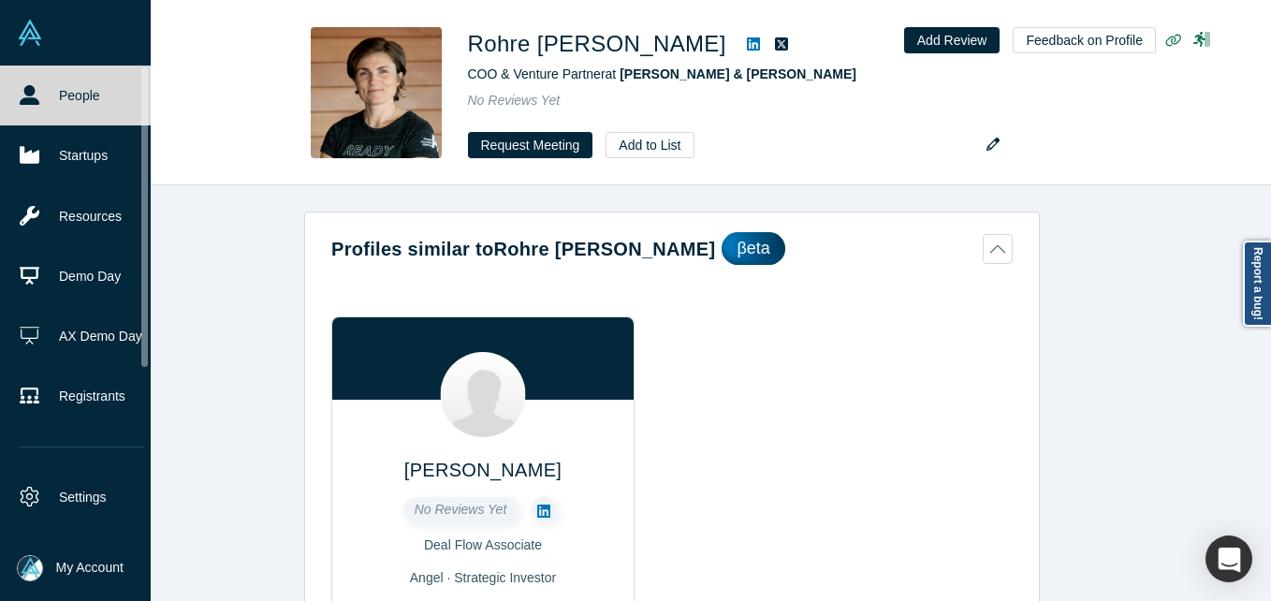
click at [41, 84] on link "People" at bounding box center [82, 96] width 165 height 60
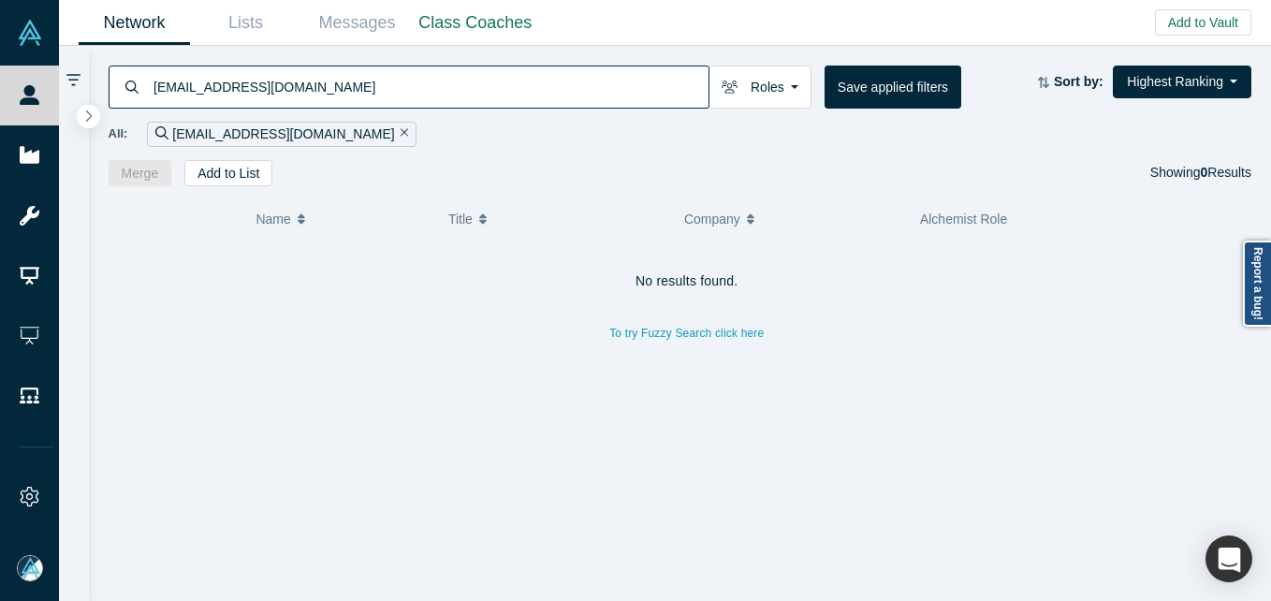
click at [315, 92] on input "[EMAIL_ADDRESS][DOMAIN_NAME]" at bounding box center [430, 87] width 557 height 44
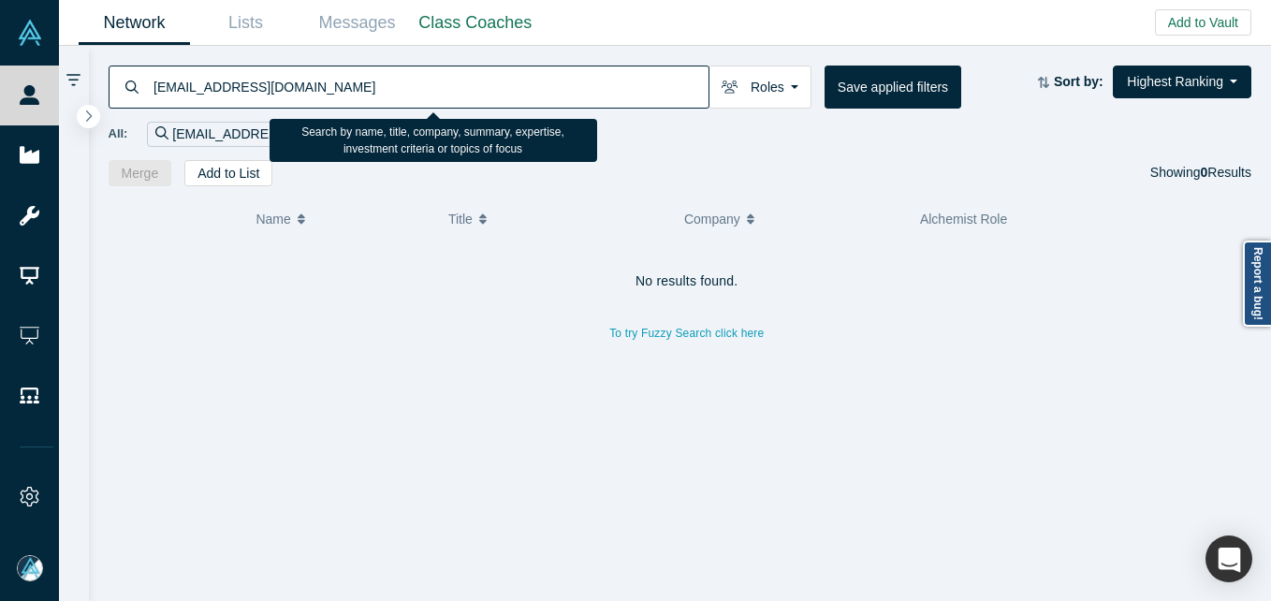
click at [315, 92] on input "[EMAIL_ADDRESS][DOMAIN_NAME]" at bounding box center [430, 87] width 557 height 44
paste input "sking@nuxeo"
drag, startPoint x: 152, startPoint y: 82, endPoint x: 178, endPoint y: 83, distance: 26.2
click at [153, 82] on input "[EMAIL_ADDRESS][DOMAIN_NAME]" at bounding box center [411, 87] width 518 height 44
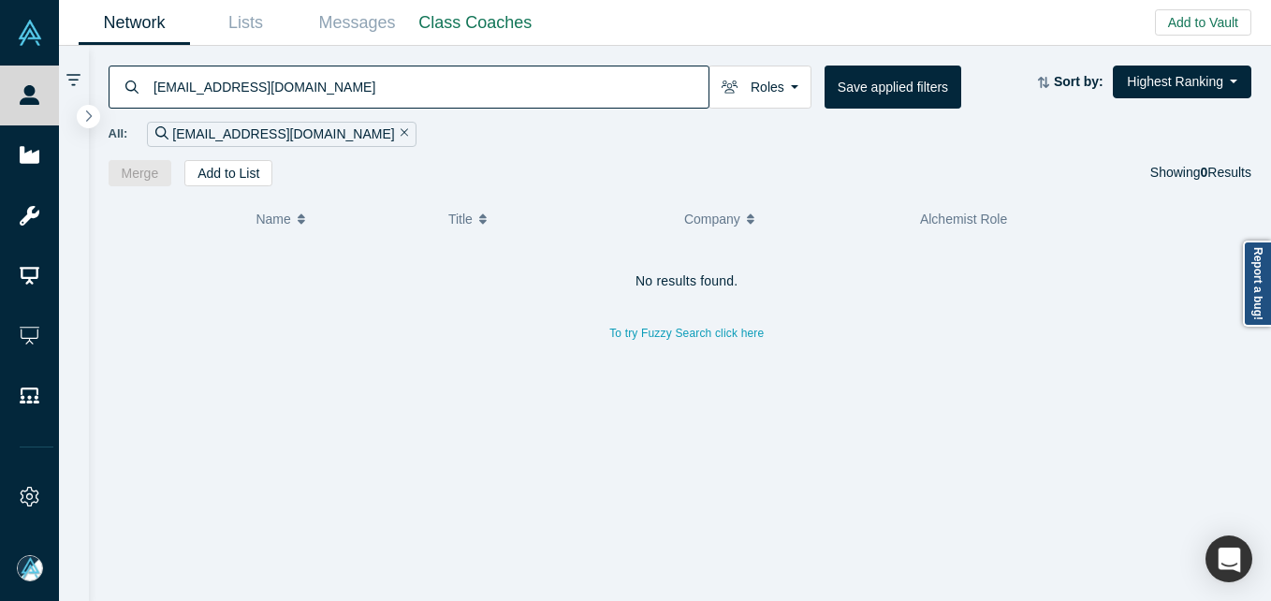
click at [309, 87] on input "[EMAIL_ADDRESS][DOMAIN_NAME]" at bounding box center [430, 87] width 557 height 44
click at [328, 80] on input "[EMAIL_ADDRESS][DOMAIN_NAME]" at bounding box center [430, 87] width 557 height 44
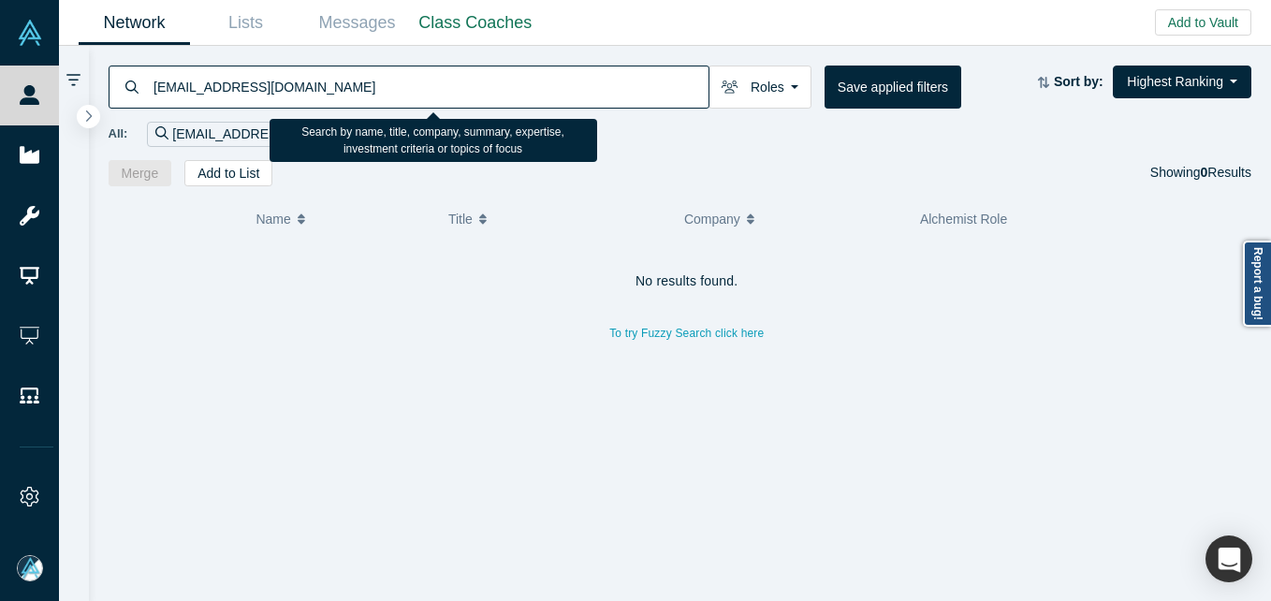
click at [286, 93] on input "[EMAIL_ADDRESS][DOMAIN_NAME]" at bounding box center [430, 87] width 557 height 44
paste input "[PERSON_NAME].[PERSON_NAME]@relativity"
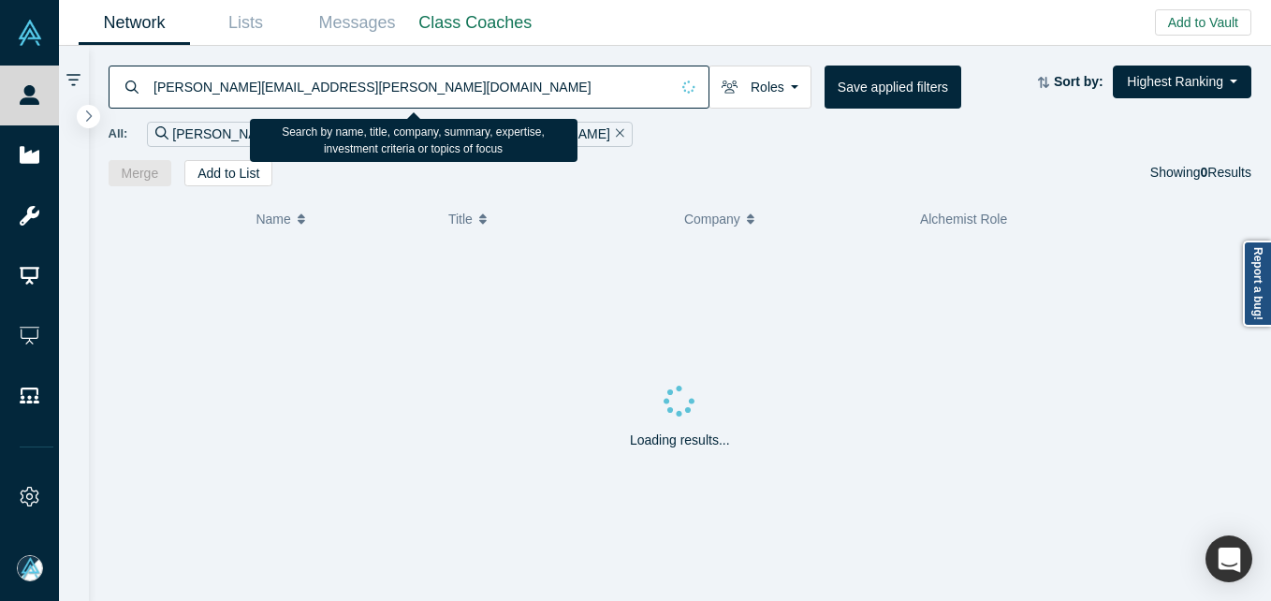
drag, startPoint x: 361, startPoint y: 90, endPoint x: 360, endPoint y: 102, distance: 12.2
click at [361, 90] on input "[PERSON_NAME][EMAIL_ADDRESS][PERSON_NAME][DOMAIN_NAME]" at bounding box center [411, 87] width 518 height 44
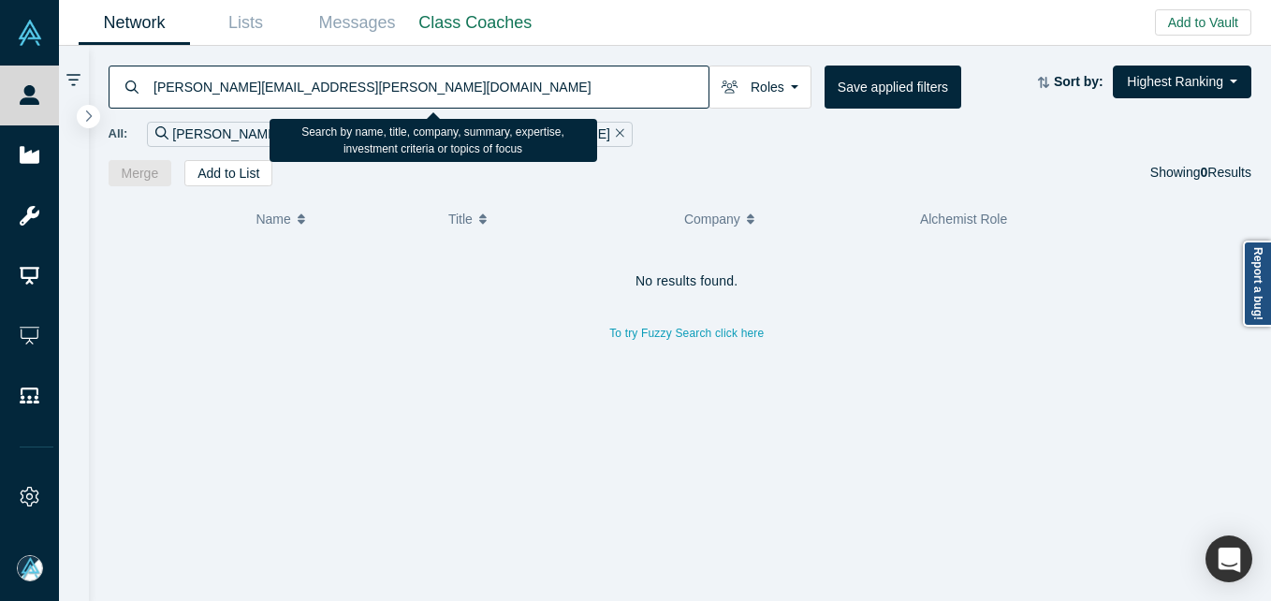
click at [496, 89] on input "[PERSON_NAME][EMAIL_ADDRESS][PERSON_NAME][DOMAIN_NAME]" at bounding box center [430, 87] width 557 height 44
paste input "[PERSON_NAME]"
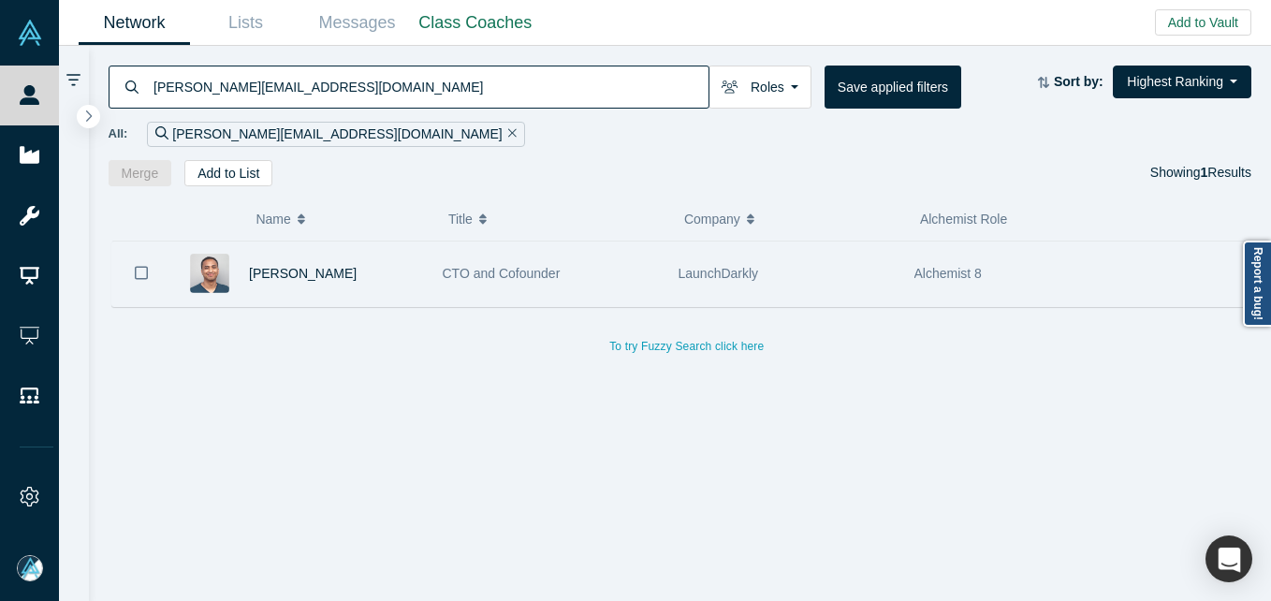
click at [379, 290] on div "[PERSON_NAME]" at bounding box center [336, 273] width 174 height 65
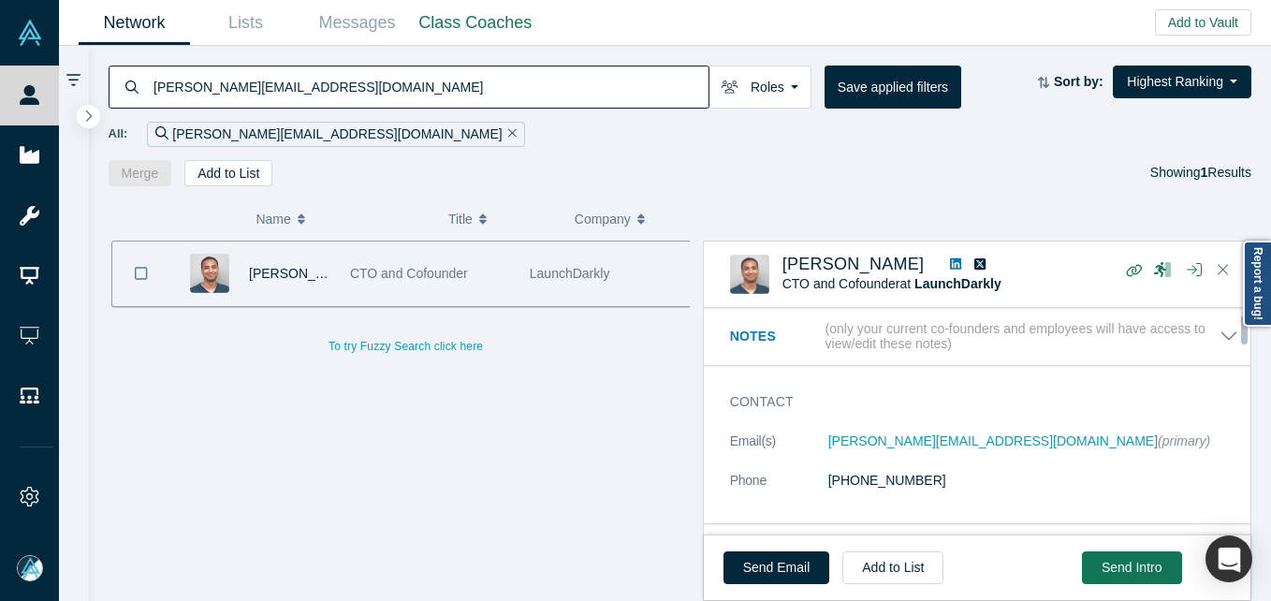
scroll to position [94, 0]
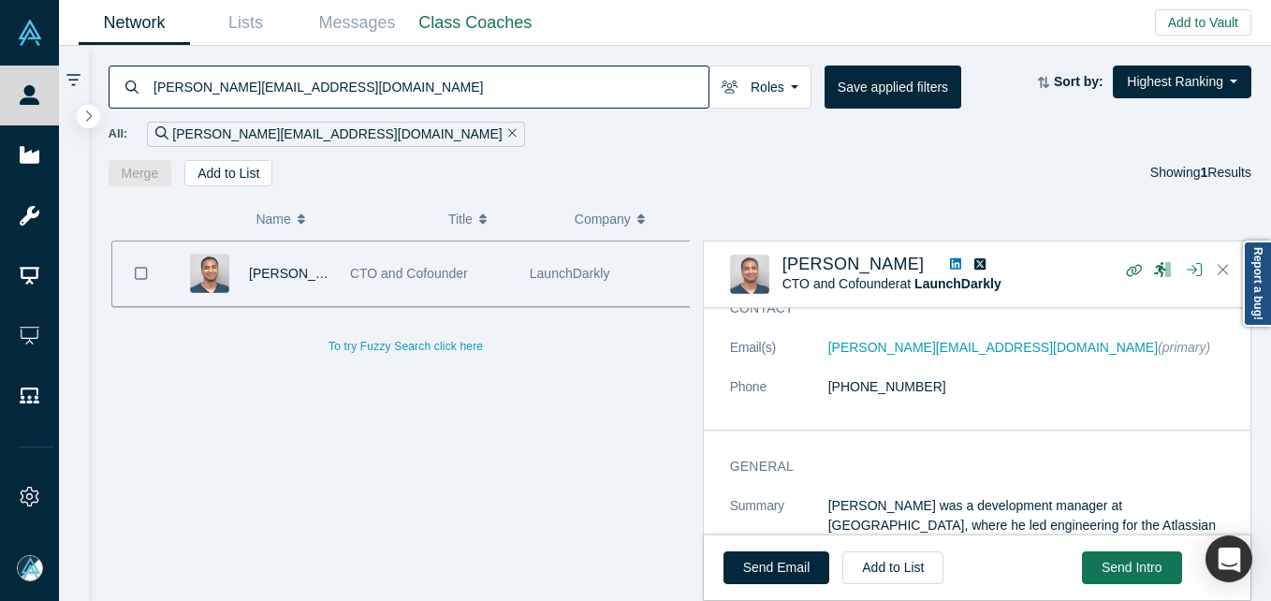
click at [437, 88] on input "[PERSON_NAME][EMAIL_ADDRESS][DOMAIN_NAME]" at bounding box center [430, 87] width 557 height 44
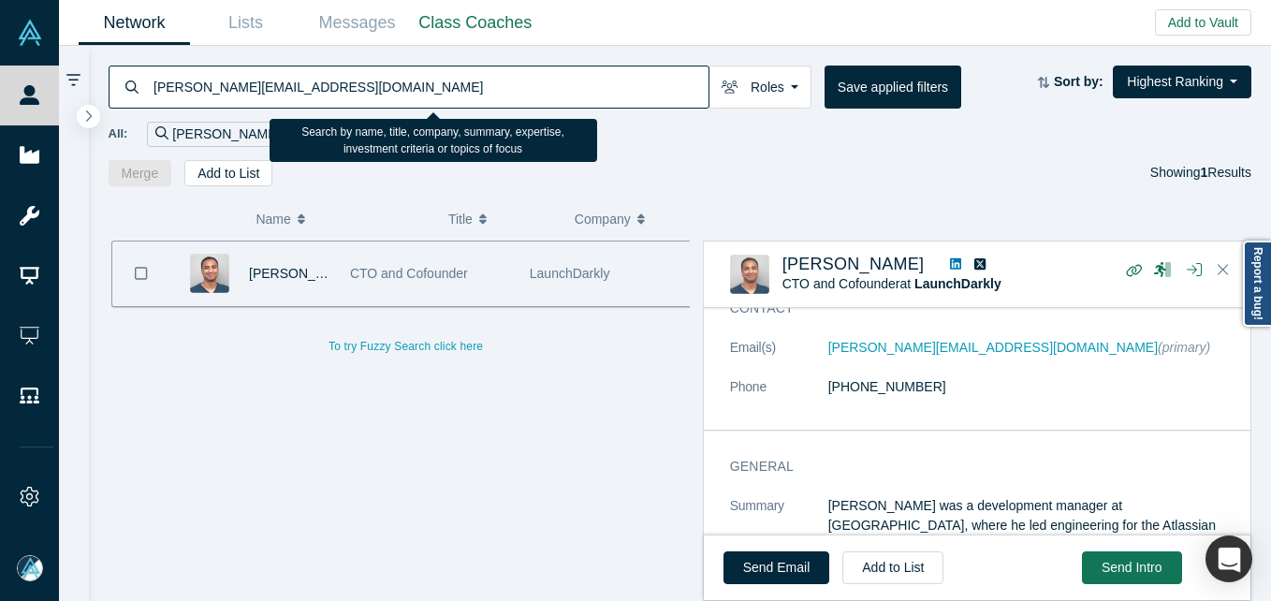
click at [437, 88] on input "[PERSON_NAME][EMAIL_ADDRESS][DOMAIN_NAME]" at bounding box center [430, 87] width 557 height 44
paste input "[PERSON_NAME]"
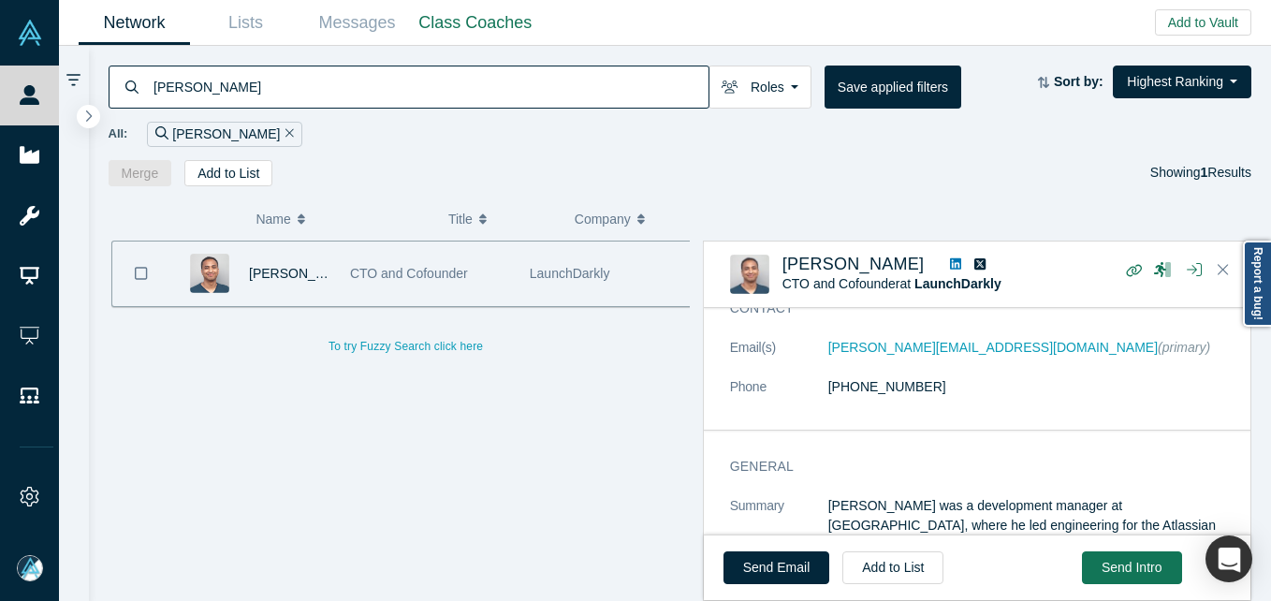
type input "[PERSON_NAME]"
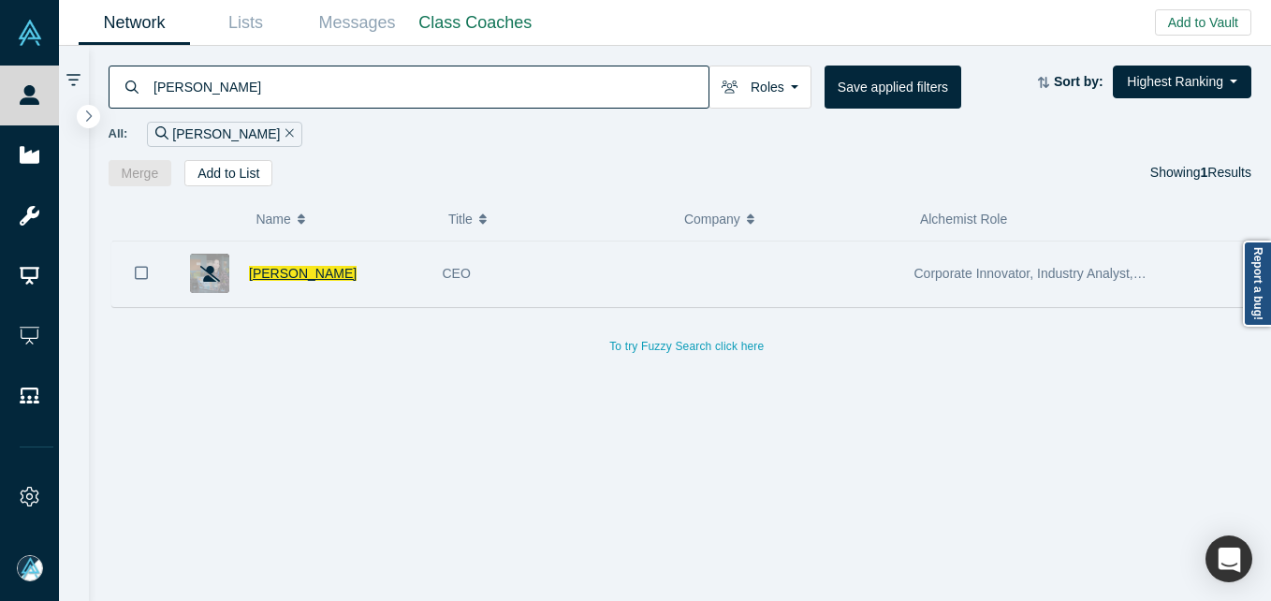
click at [289, 270] on span "[PERSON_NAME]" at bounding box center [303, 273] width 108 height 15
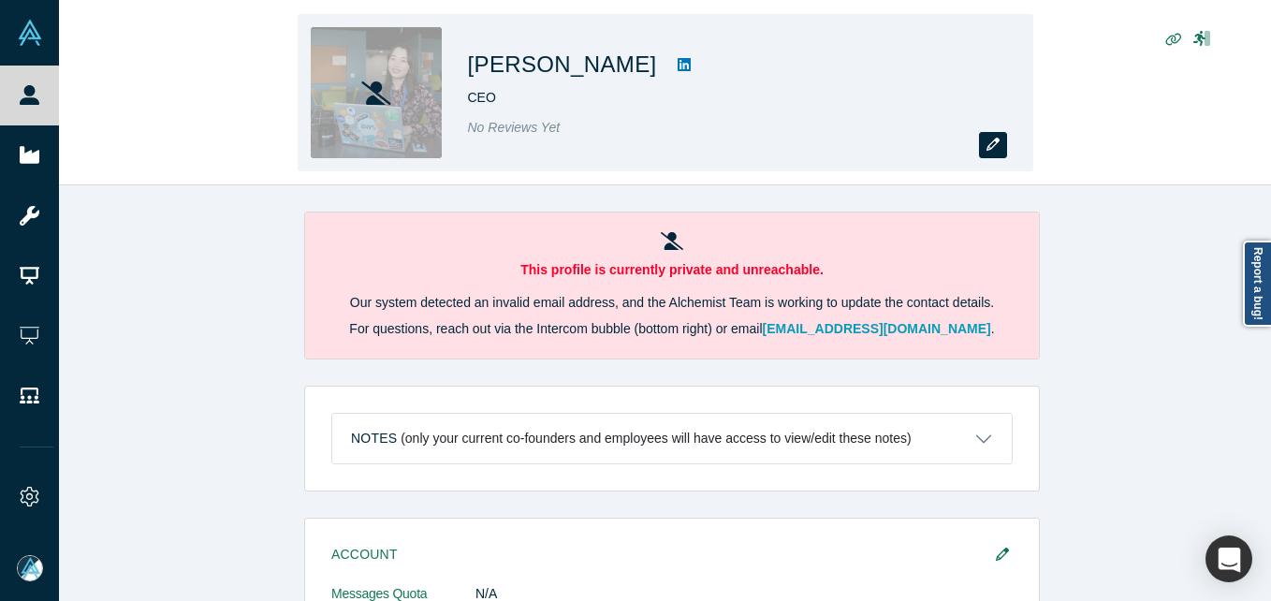
click at [996, 149] on icon "button" at bounding box center [992, 144] width 13 height 13
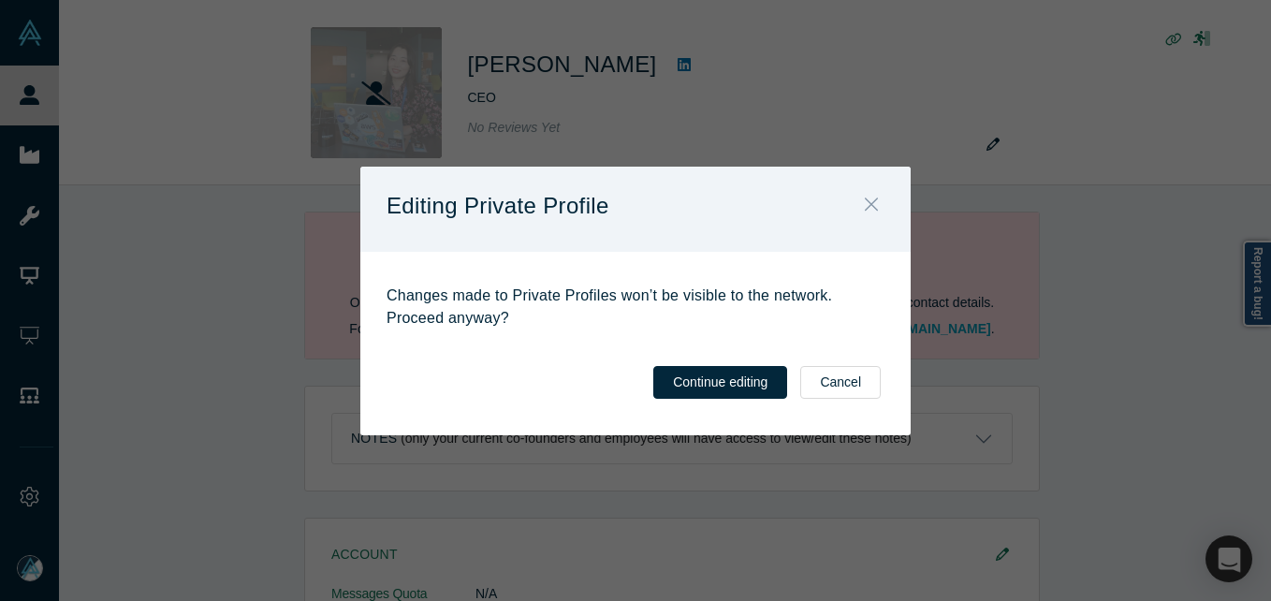
click at [872, 198] on icon "Close" at bounding box center [871, 204] width 13 height 21
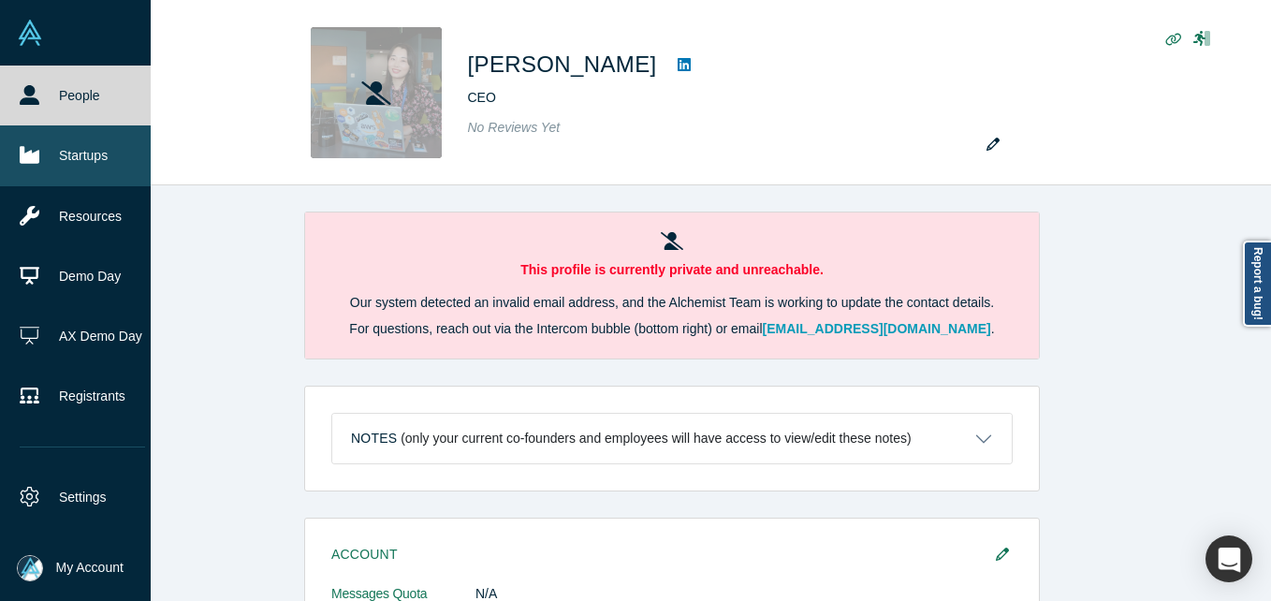
drag, startPoint x: 27, startPoint y: 101, endPoint x: 36, endPoint y: 150, distance: 49.4
click at [27, 101] on icon at bounding box center [30, 95] width 20 height 20
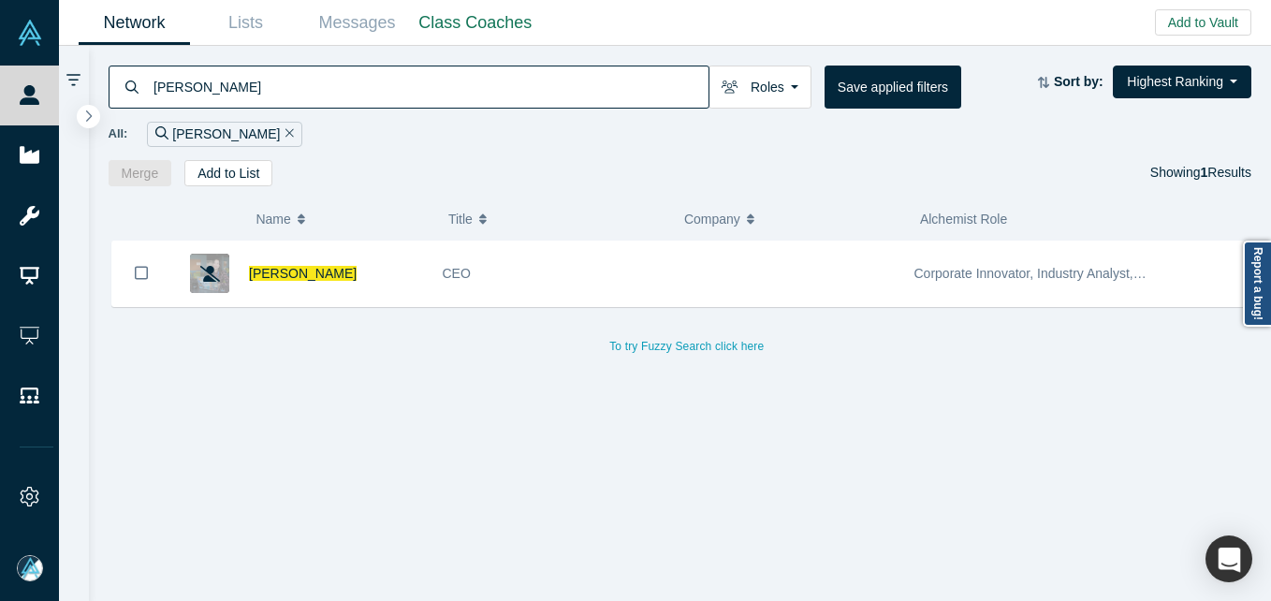
click at [419, 75] on input "[PERSON_NAME]" at bounding box center [430, 87] width 557 height 44
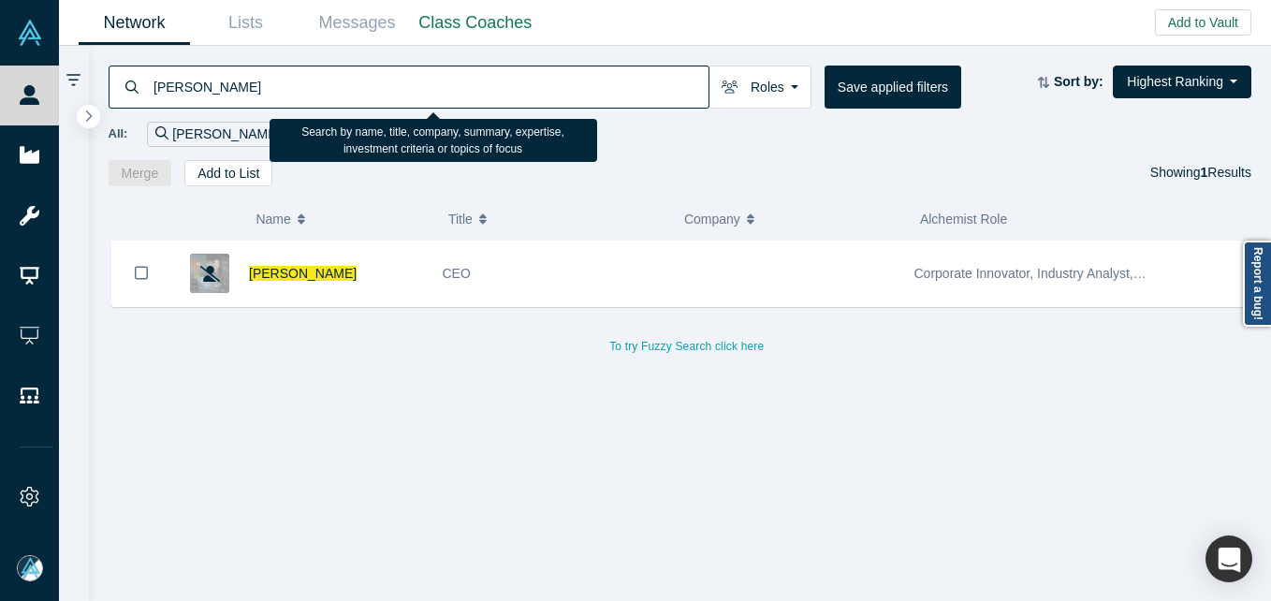
click at [419, 75] on input "[PERSON_NAME]" at bounding box center [430, 87] width 557 height 44
paste input "[PERSON_NAME]"
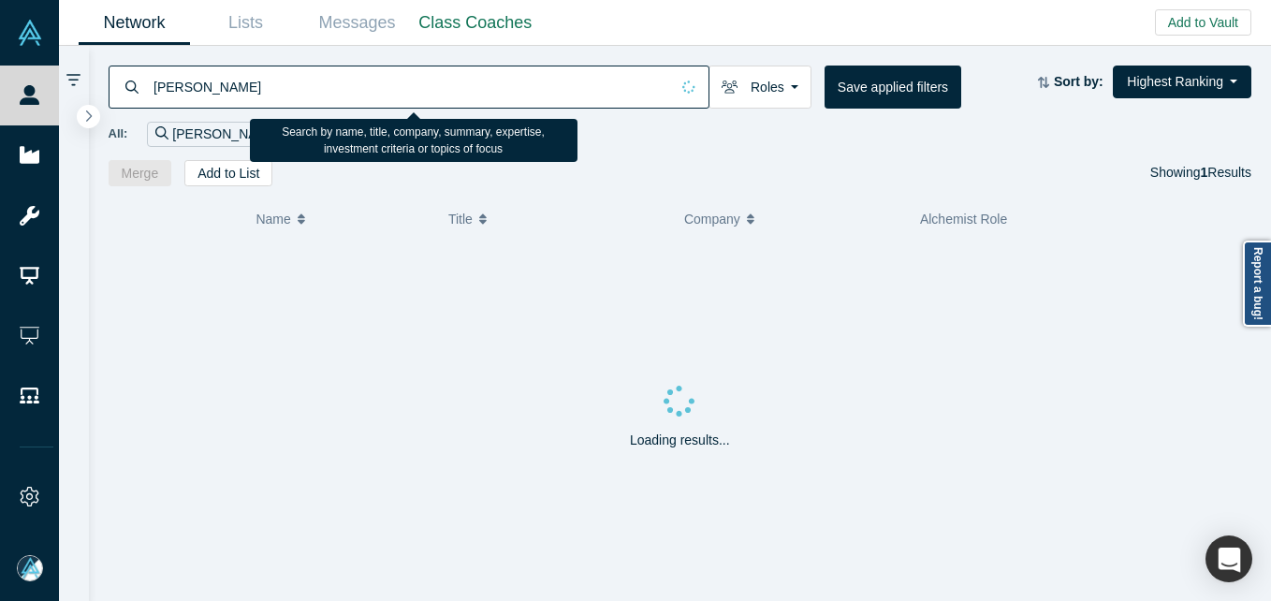
click at [323, 105] on input "[PERSON_NAME]" at bounding box center [411, 87] width 518 height 44
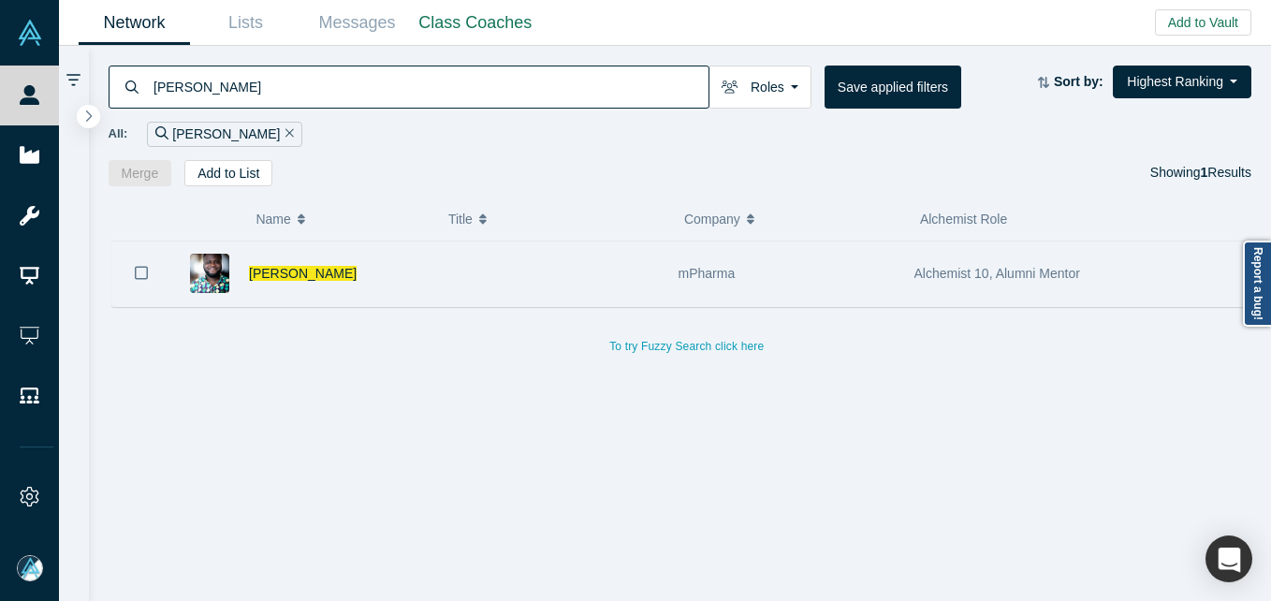
click at [413, 268] on div "[PERSON_NAME]" at bounding box center [336, 273] width 174 height 65
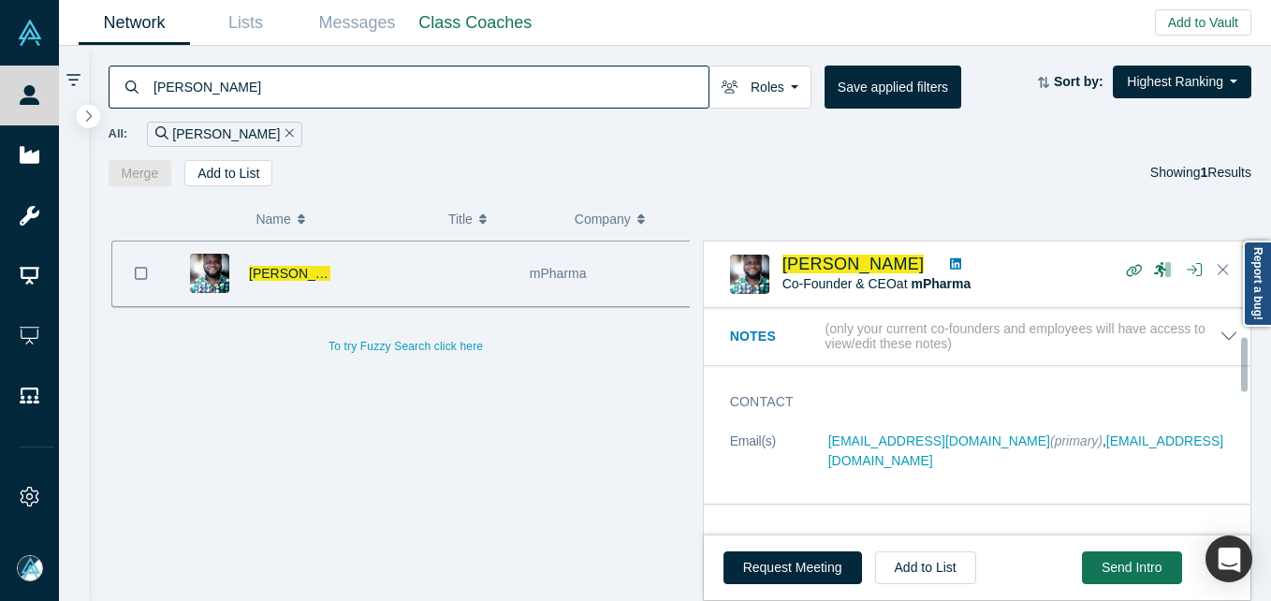
scroll to position [94, 0]
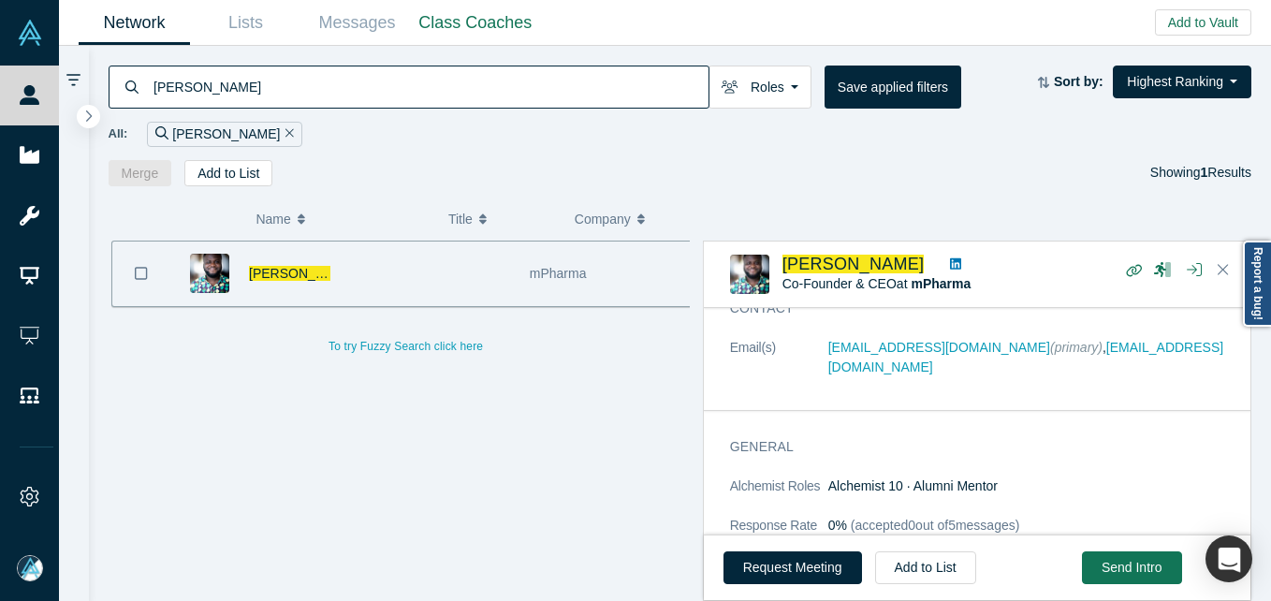
click at [300, 85] on input "[PERSON_NAME]" at bounding box center [430, 87] width 557 height 44
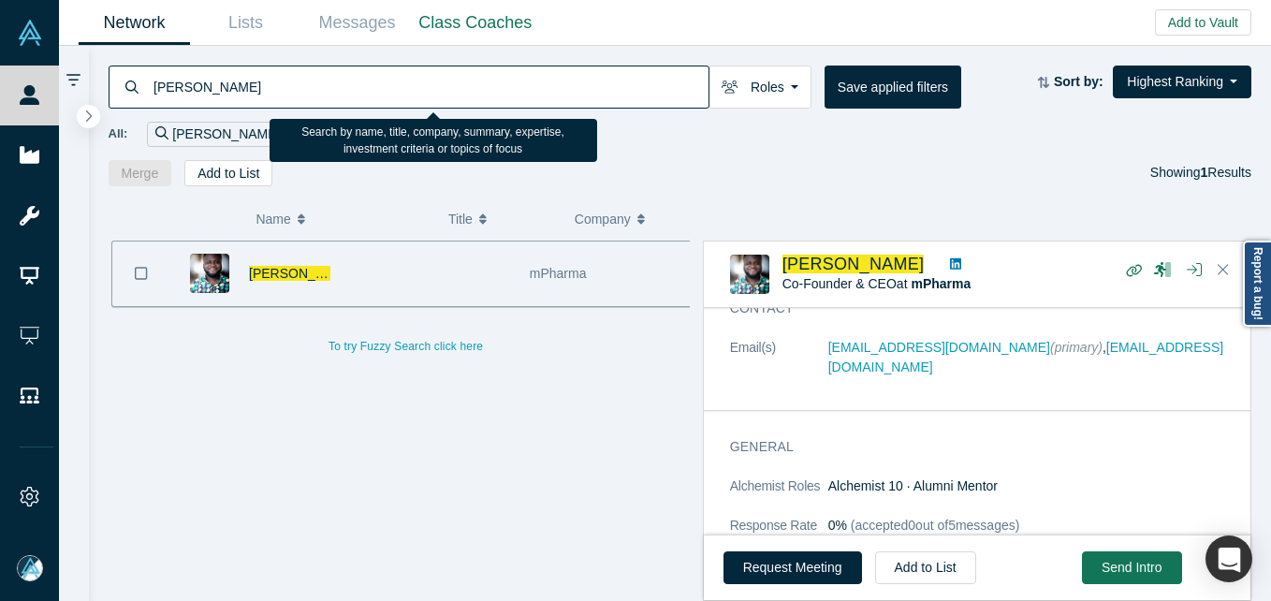
click at [300, 85] on input "[PERSON_NAME]" at bounding box center [430, 87] width 557 height 44
paste input "[PERSON_NAME]"
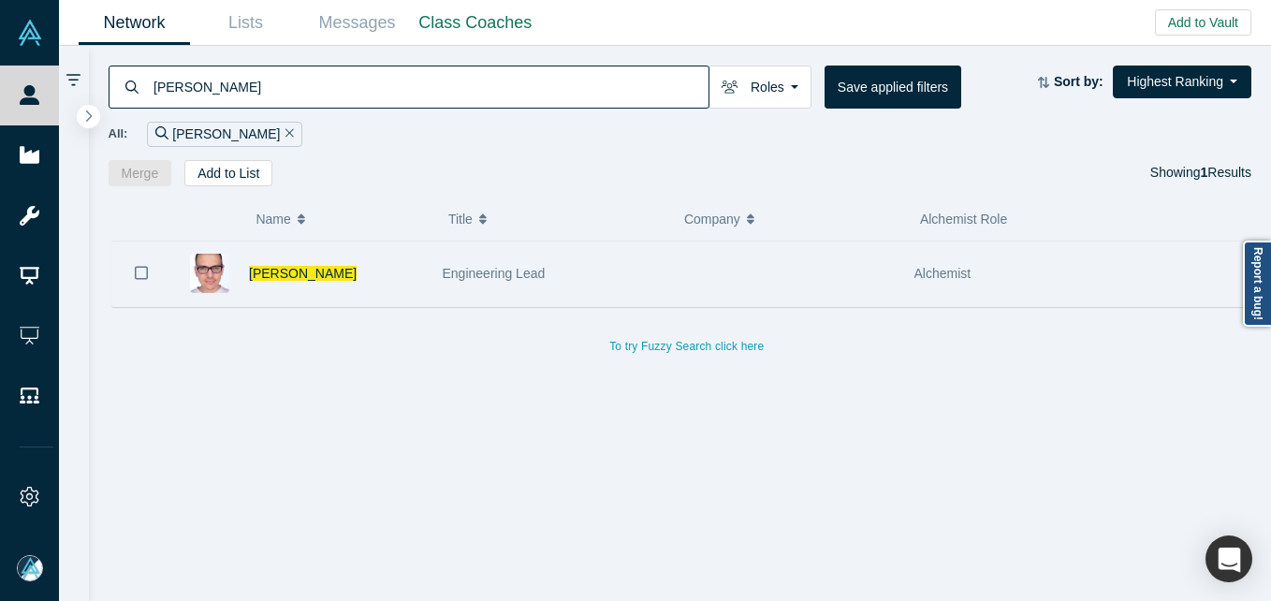
click at [437, 264] on div "Engineering Lead" at bounding box center [550, 273] width 236 height 65
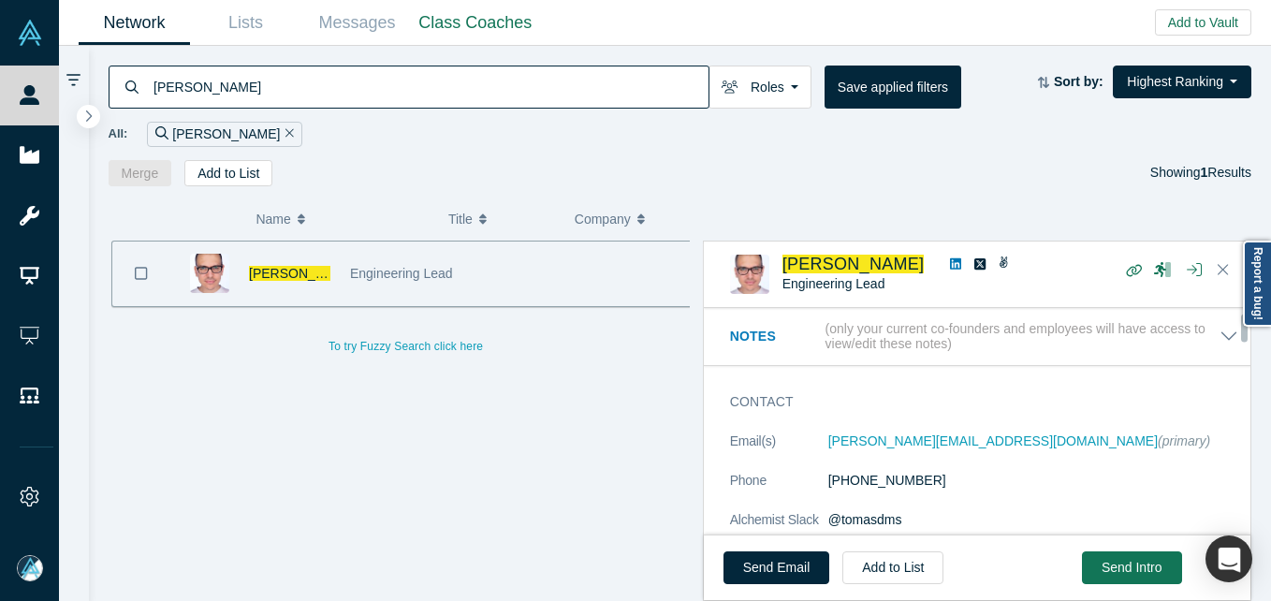
scroll to position [94, 0]
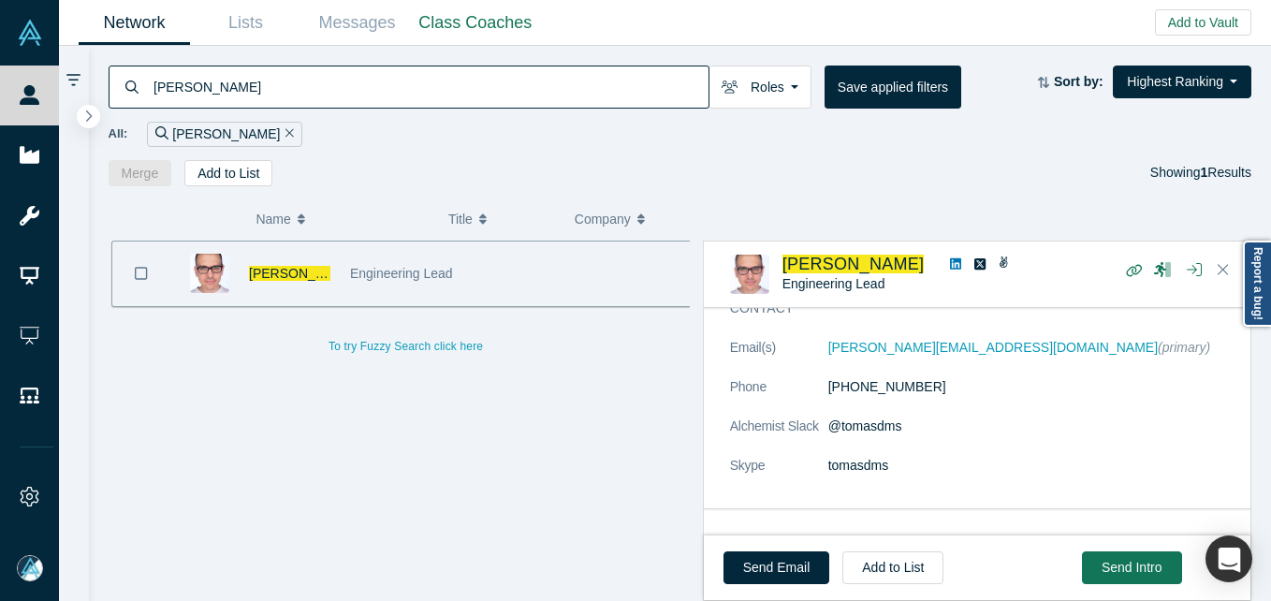
click at [373, 96] on input "[PERSON_NAME]" at bounding box center [430, 87] width 557 height 44
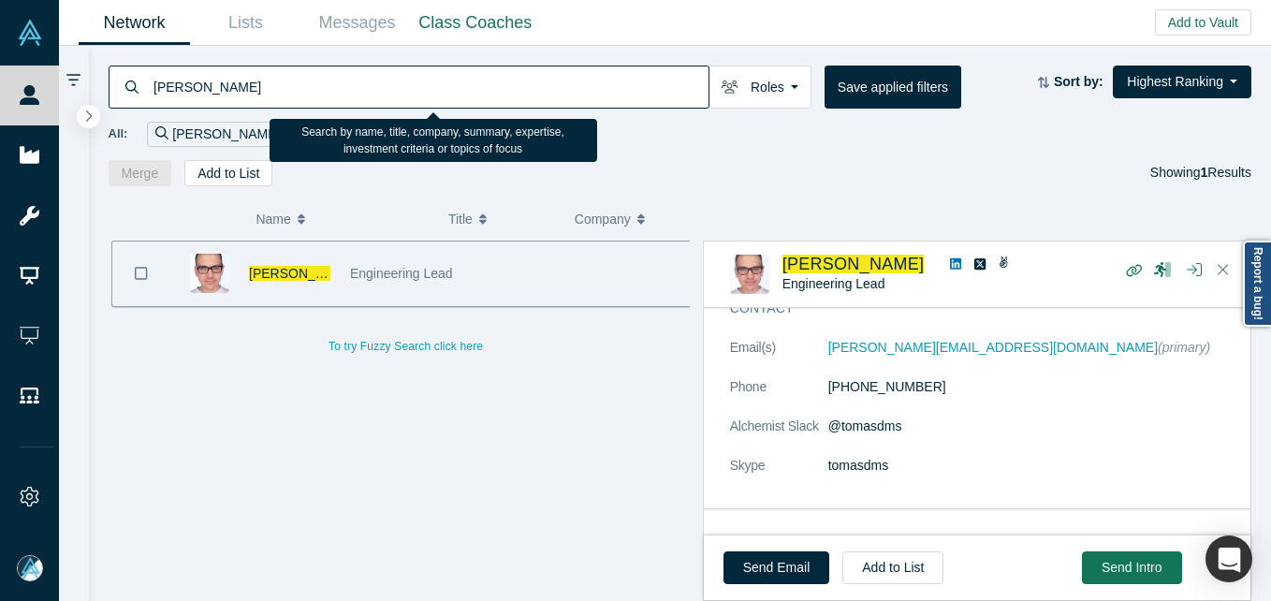
click at [373, 96] on input "[PERSON_NAME]" at bounding box center [430, 87] width 557 height 44
paste input "[PERSON_NAME]"
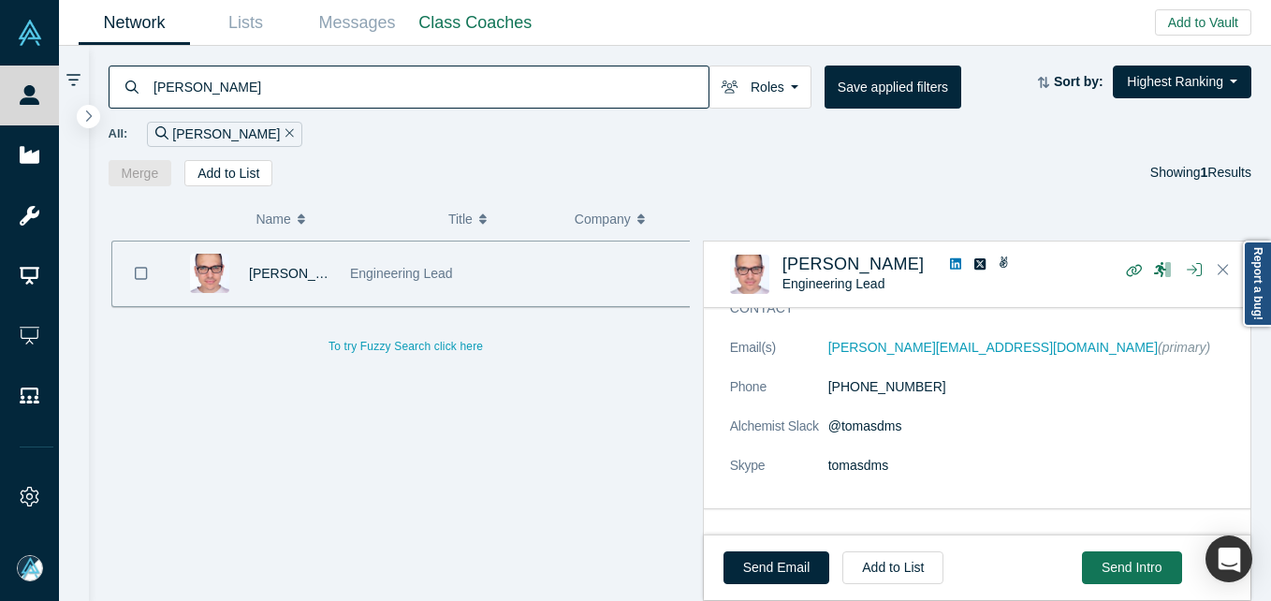
type input "[PERSON_NAME]"
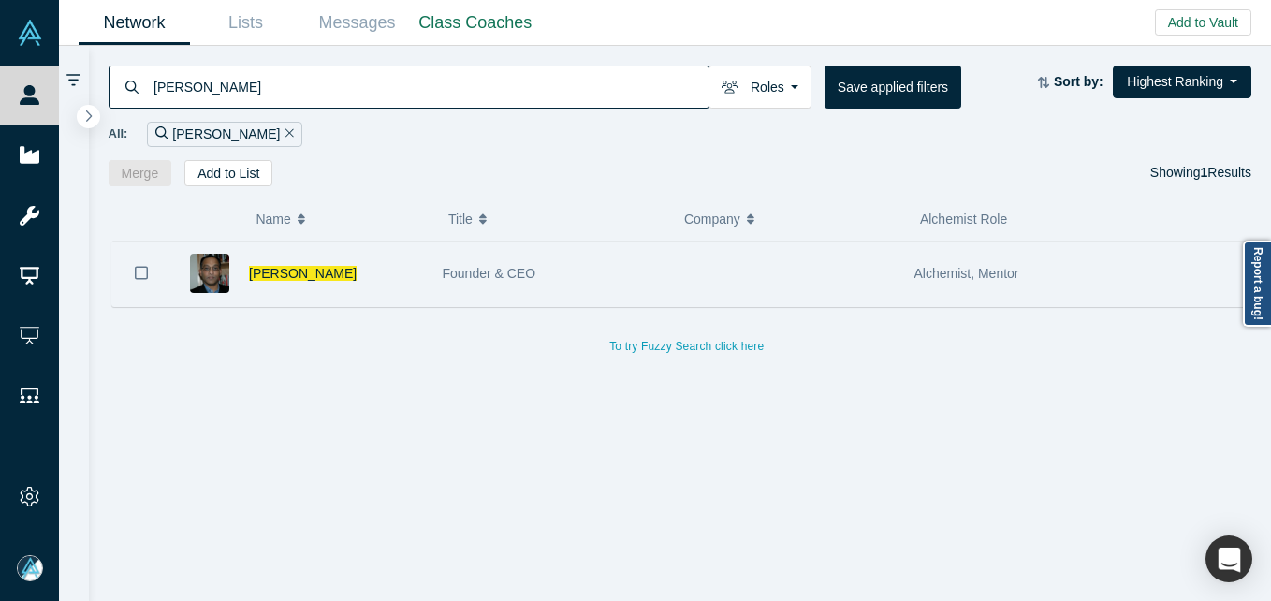
click at [408, 272] on div "[PERSON_NAME]" at bounding box center [336, 273] width 174 height 65
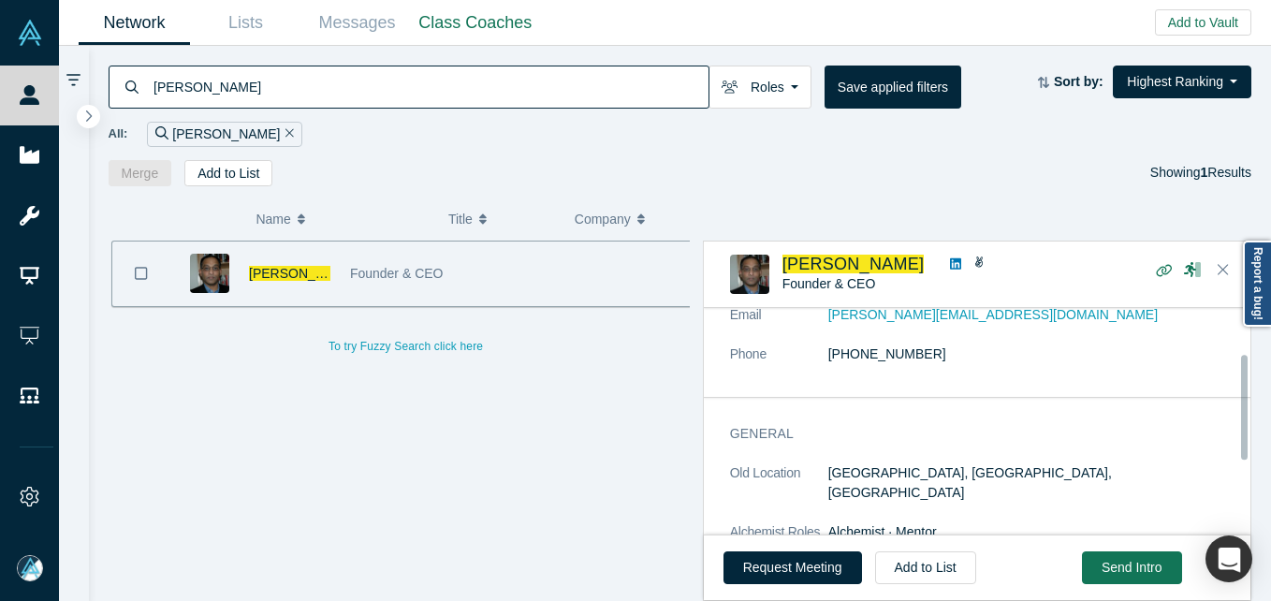
scroll to position [94, 0]
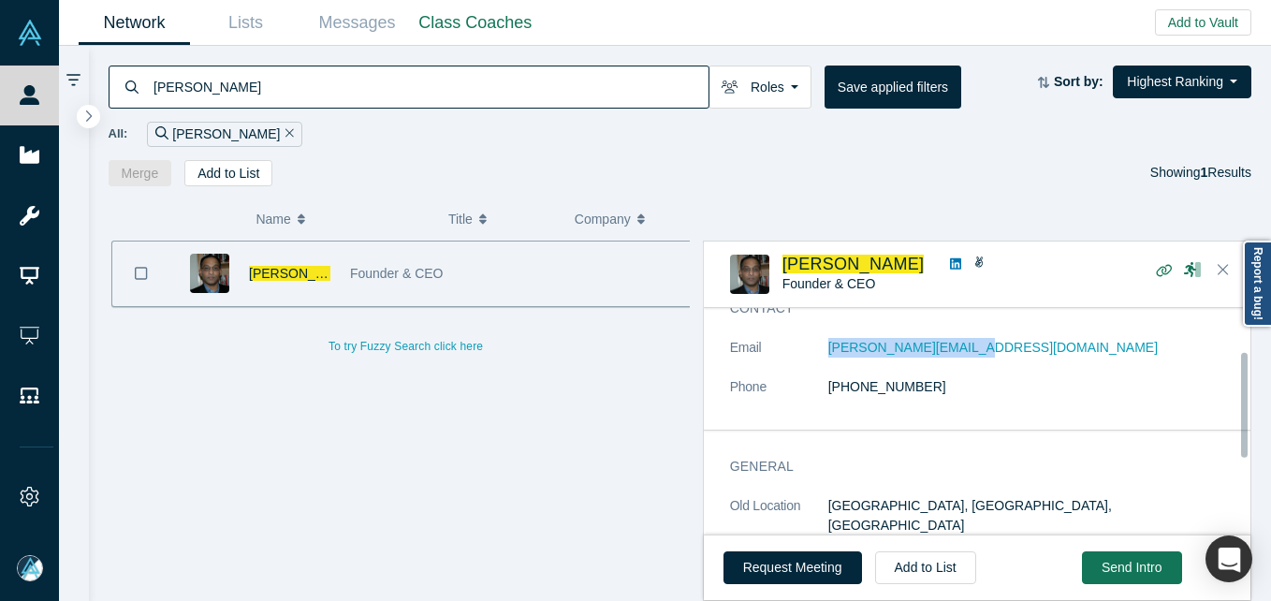
drag, startPoint x: 820, startPoint y: 346, endPoint x: 992, endPoint y: 354, distance: 172.4
click at [992, 354] on dl "Email [PERSON_NAME][EMAIL_ADDRESS][DOMAIN_NAME] Phone [PHONE_NUMBER]" at bounding box center [984, 377] width 508 height 79
copy dl "[PERSON_NAME][EMAIL_ADDRESS][DOMAIN_NAME]"
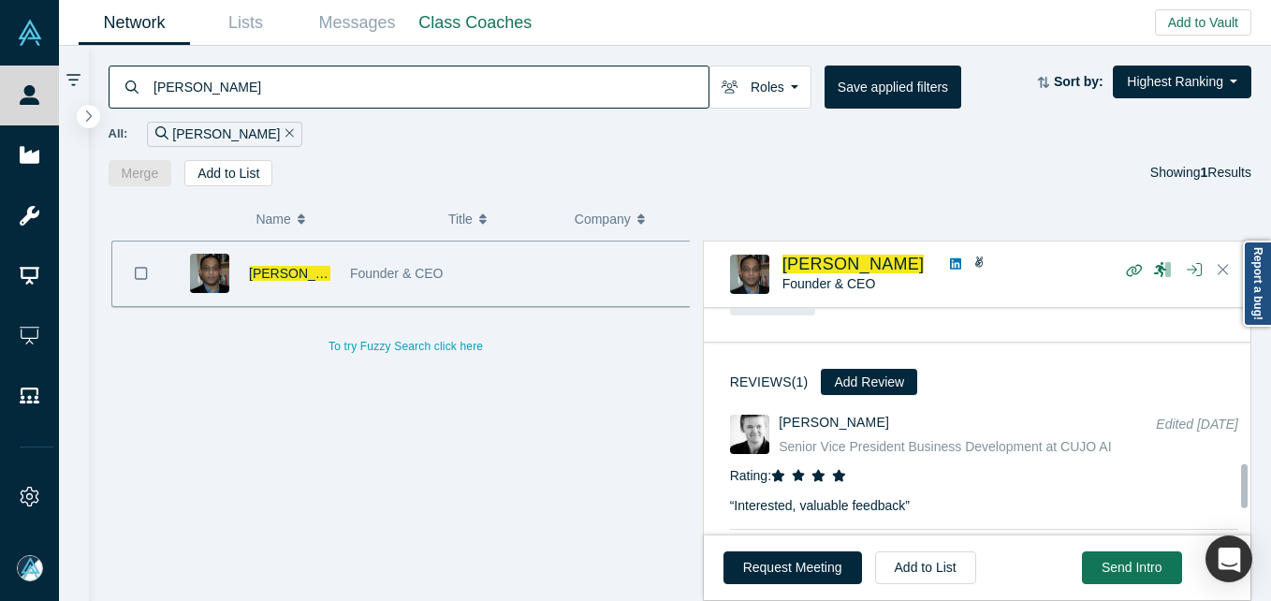
scroll to position [931, 0]
click at [277, 398] on div "[PERSON_NAME] Founder & CEO To try Fuzzy Search click here" at bounding box center [406, 428] width 595 height 375
click at [289, 272] on span "[PERSON_NAME]" at bounding box center [303, 273] width 108 height 15
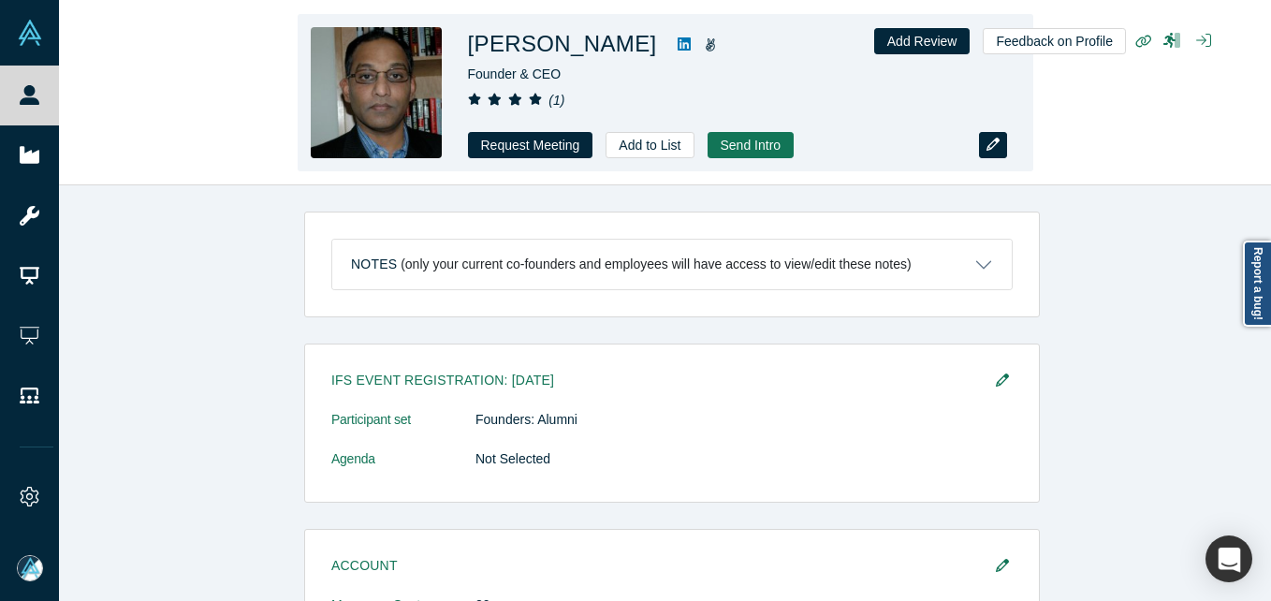
click at [1008, 145] on div "[PERSON_NAME] Founder & CEO ( 1 ) Request Meeting Add to List Send Intro" at bounding box center [666, 92] width 736 height 157
click at [997, 145] on icon "button" at bounding box center [992, 144] width 13 height 13
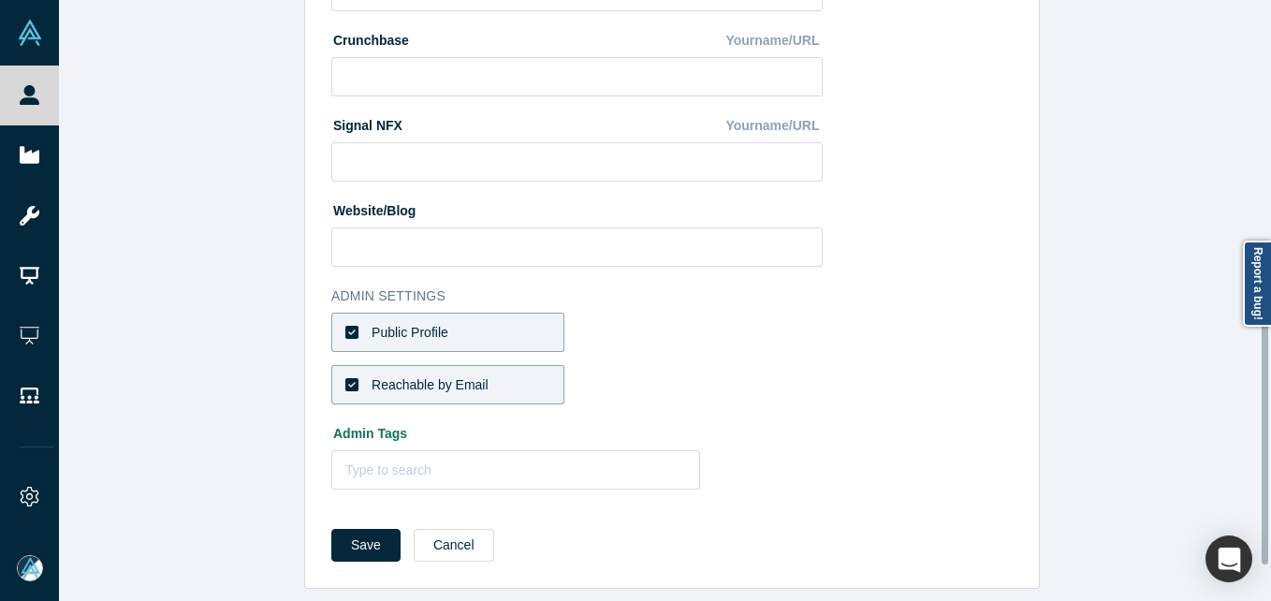
scroll to position [787, 0]
click at [412, 313] on label "Public Profile" at bounding box center [447, 332] width 233 height 39
click at [0, 0] on input "Public Profile" at bounding box center [0, 0] width 0 height 0
click at [499, 365] on label "Reachable by Email" at bounding box center [447, 384] width 233 height 39
click at [0, 0] on input "Reachable by Email" at bounding box center [0, 0] width 0 height 0
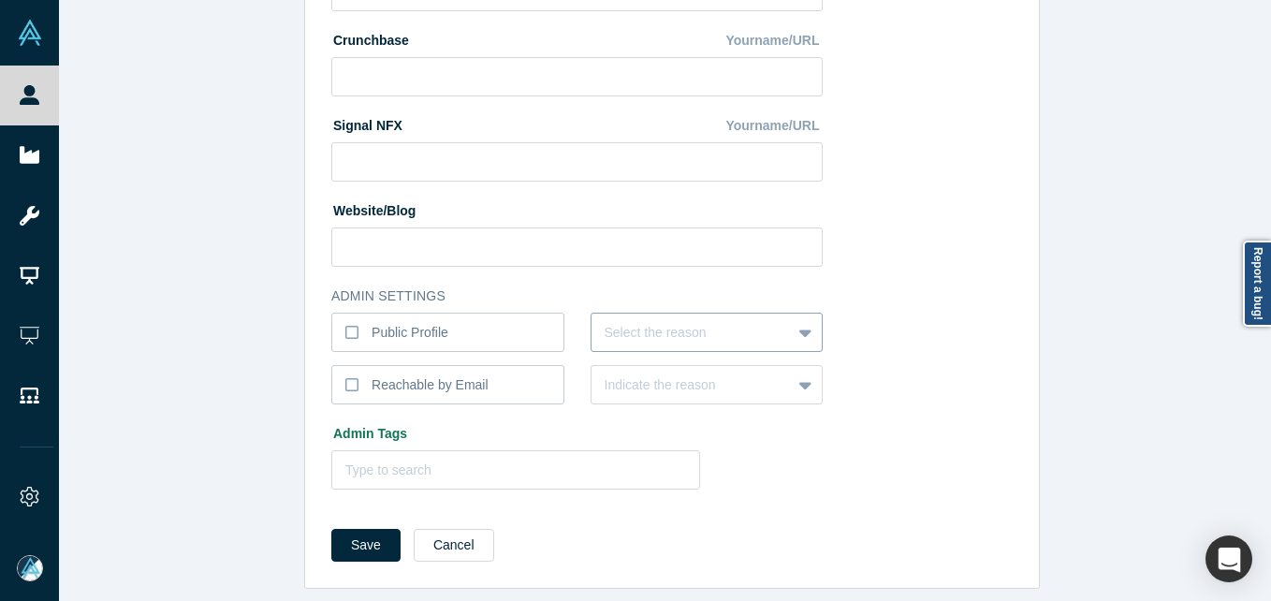
click at [617, 325] on div at bounding box center [692, 332] width 174 height 23
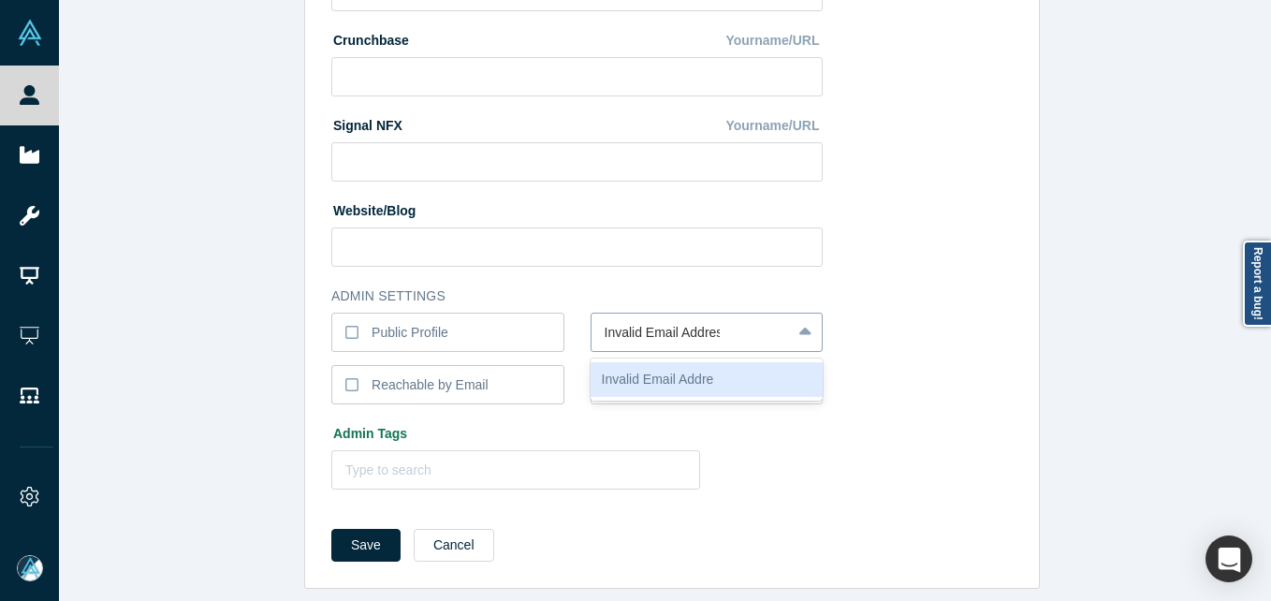
type input "Invalid Email Address"
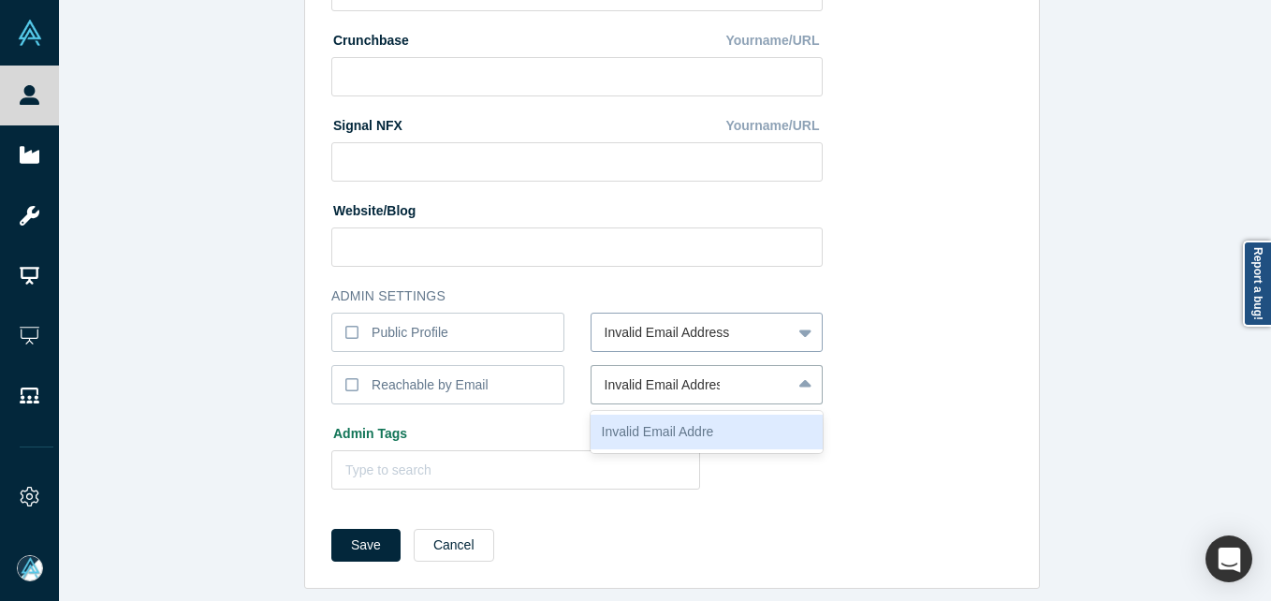
type input "Invalid Email Address"
click at [780, 425] on div "Invalid Email Address" at bounding box center [707, 432] width 233 height 35
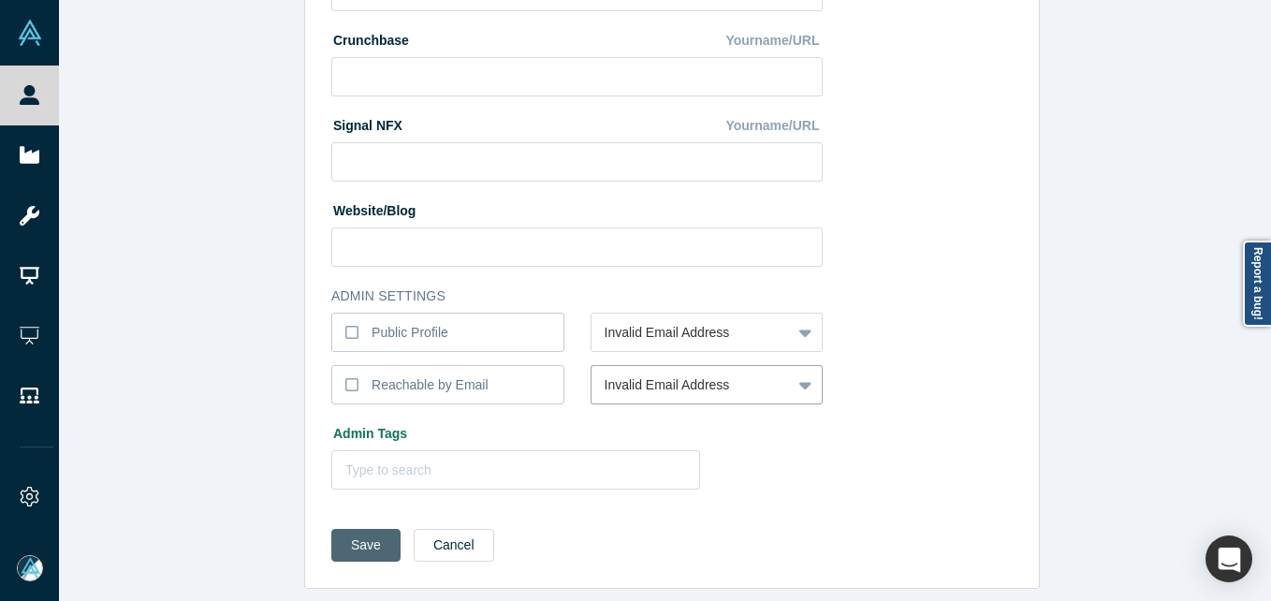
click at [337, 533] on button "Save" at bounding box center [365, 545] width 69 height 33
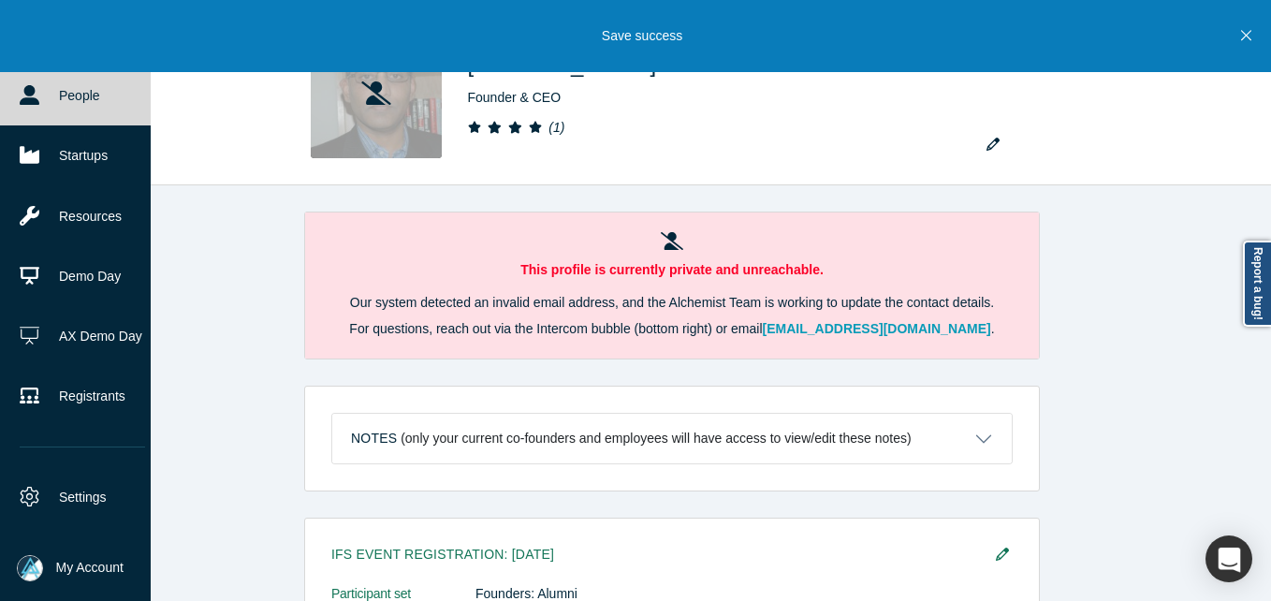
click at [41, 105] on link "People" at bounding box center [82, 96] width 165 height 60
